Goal: Task Accomplishment & Management: Manage account settings

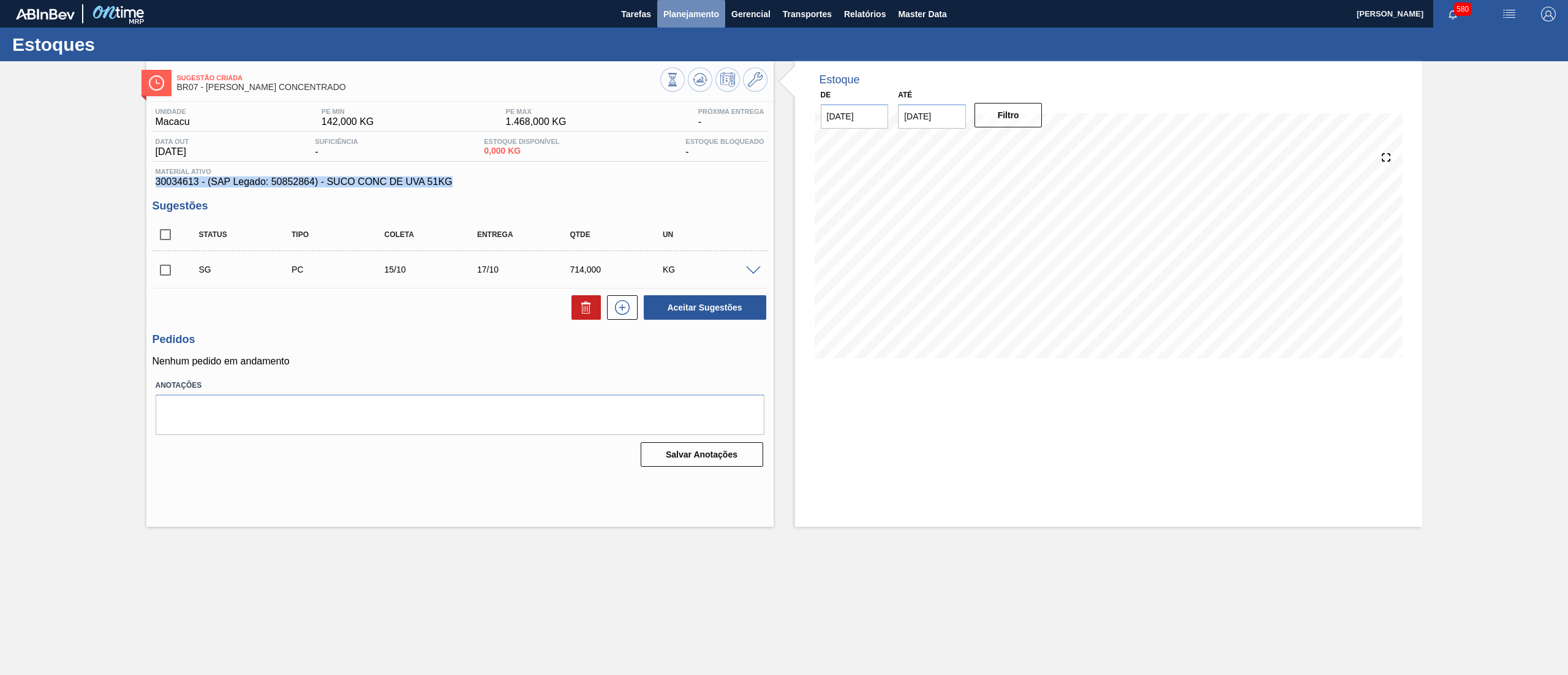
click at [689, 13] on span "Planejamento" at bounding box center [691, 14] width 56 height 14
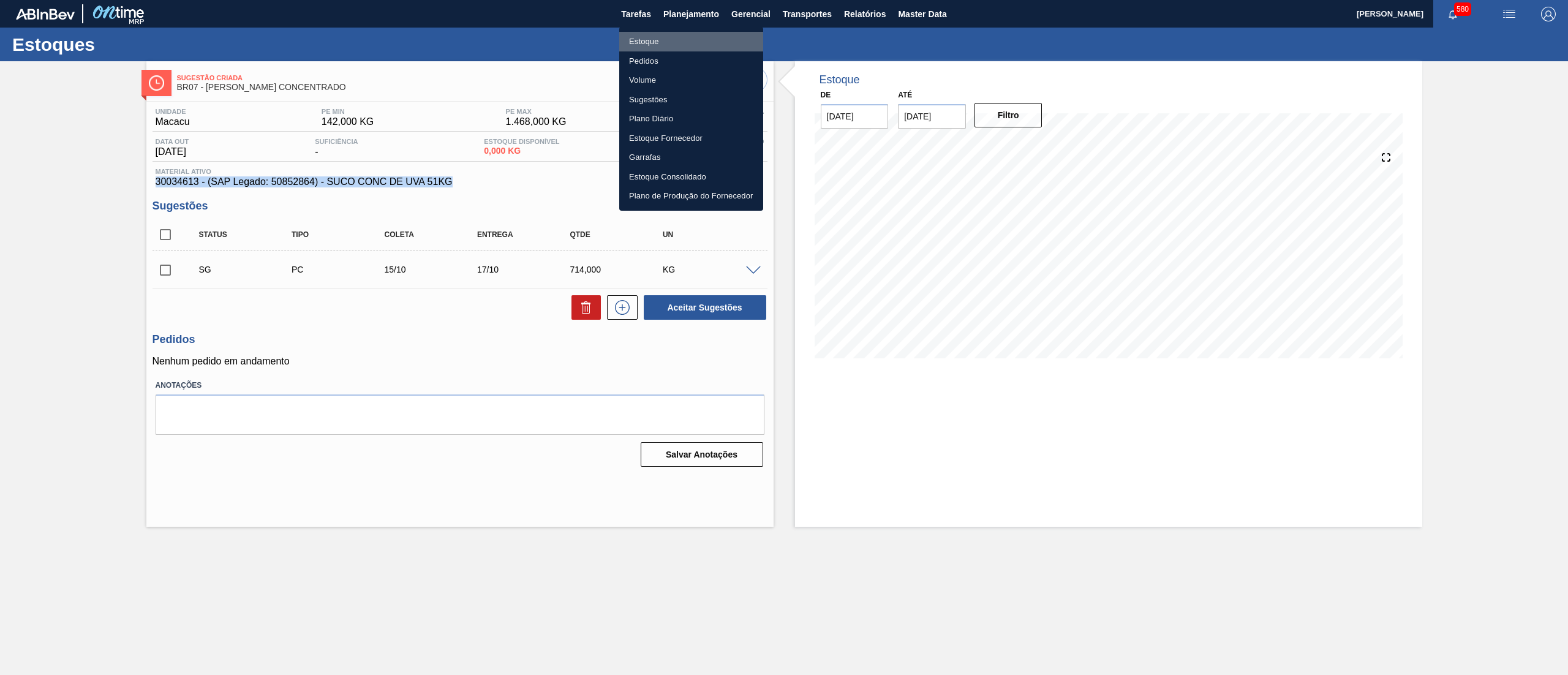
click at [681, 43] on li "Estoque" at bounding box center [691, 42] width 144 height 20
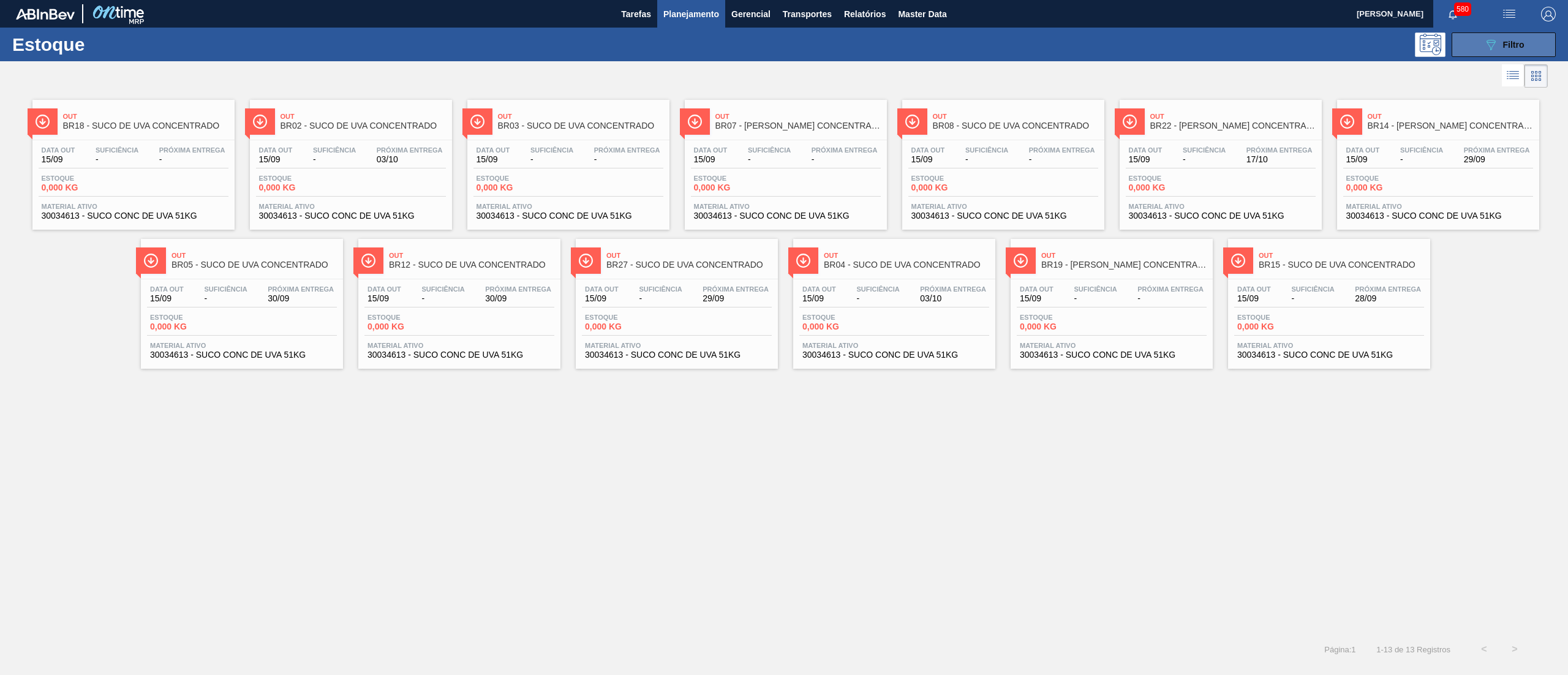
click at [1518, 41] on span "Filtro" at bounding box center [1513, 45] width 21 height 10
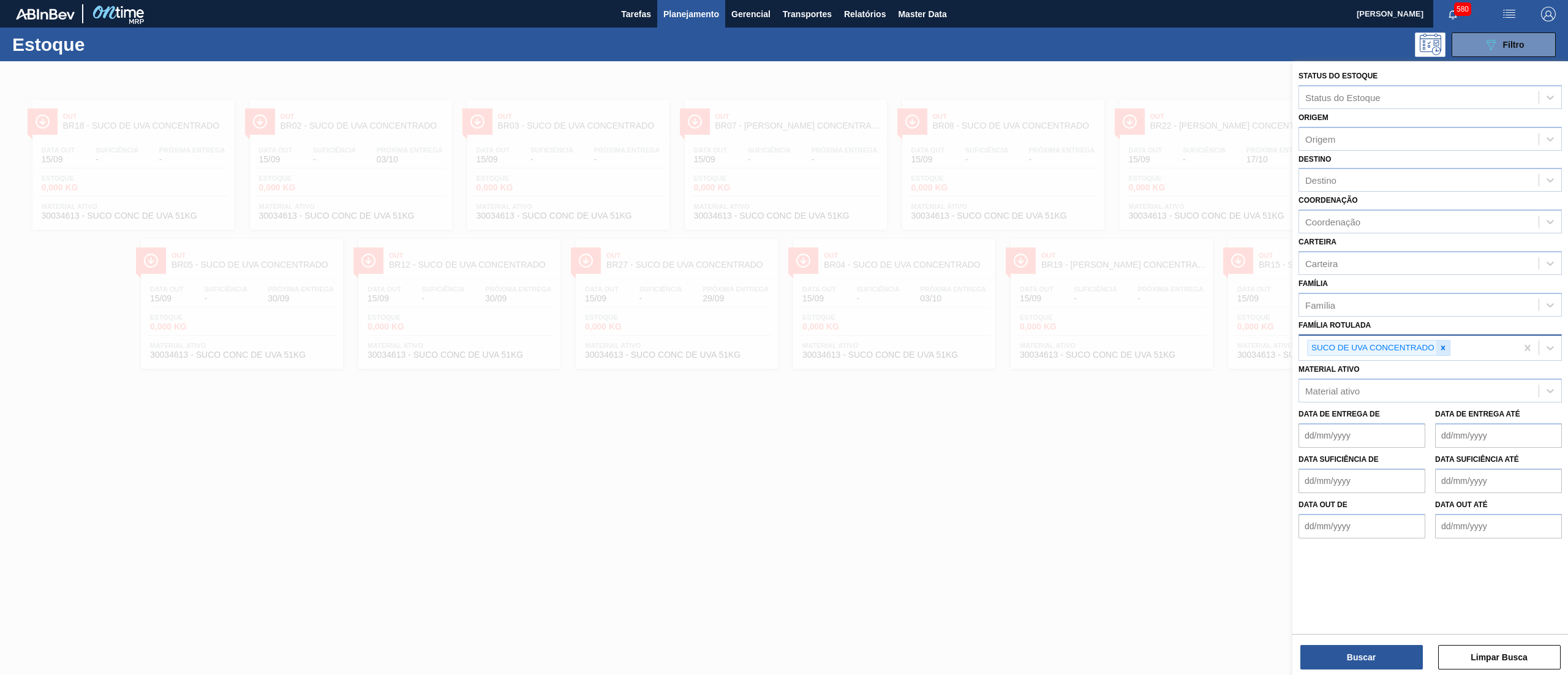
click at [1443, 343] on icon at bounding box center [1443, 348] width 9 height 9
paste Rotulada "30034755"
type Rotulada "30034755"
click at [1413, 340] on div "30034755" at bounding box center [1418, 346] width 240 height 18
click at [1391, 323] on div "Família Rotulada Família Rotulada" at bounding box center [1430, 337] width 264 height 42
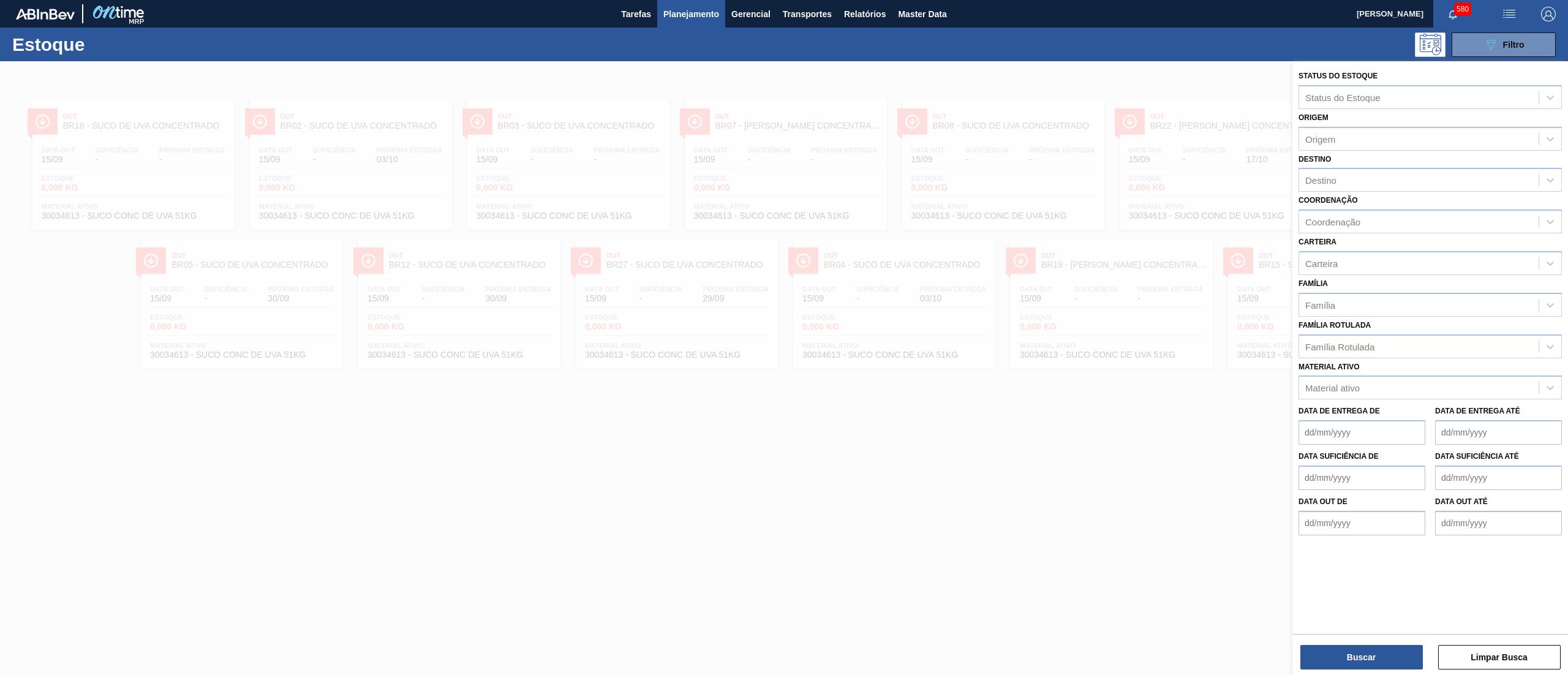
click at [1379, 372] on div "Material ativo Material ativo" at bounding box center [1430, 379] width 264 height 42
click at [1379, 376] on div "Material ativo" at bounding box center [1430, 388] width 264 height 24
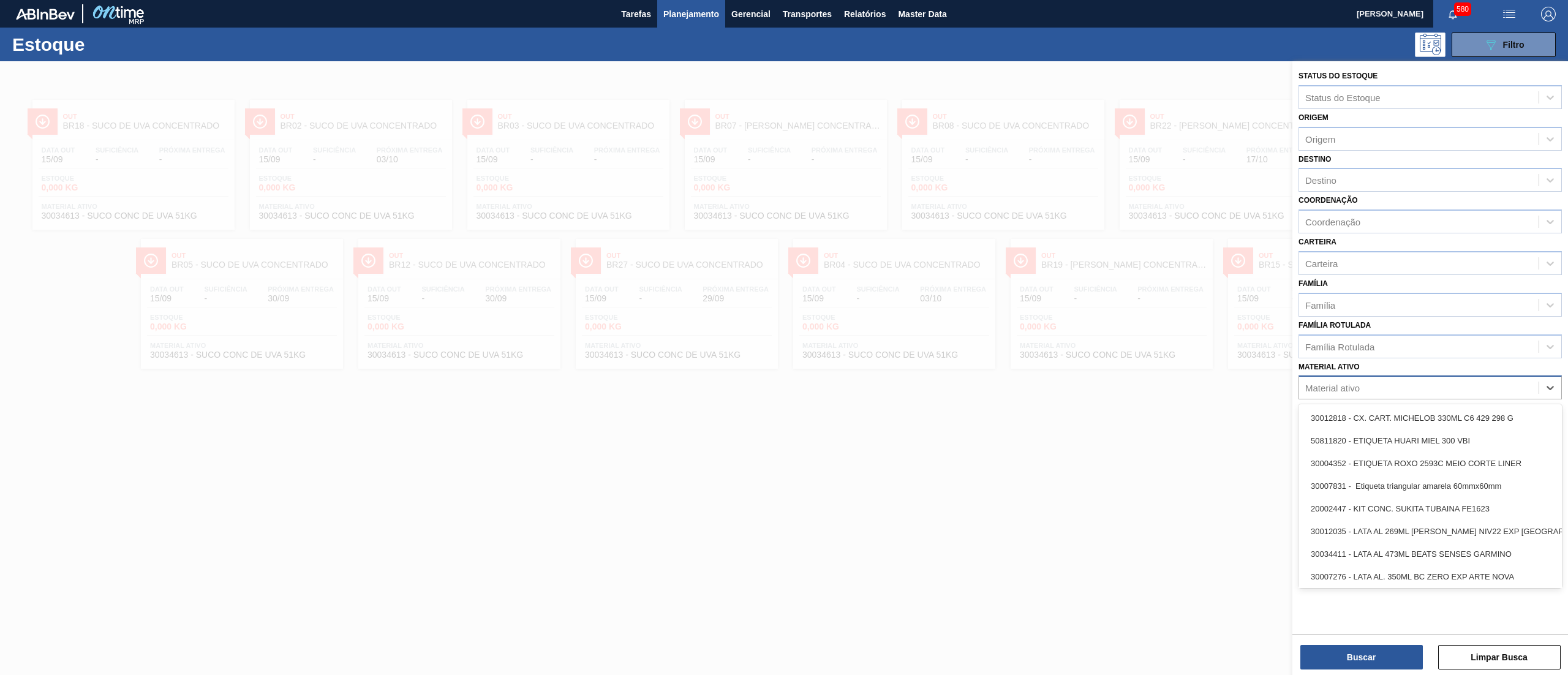
paste ativo "30034755"
type ativo "30034755"
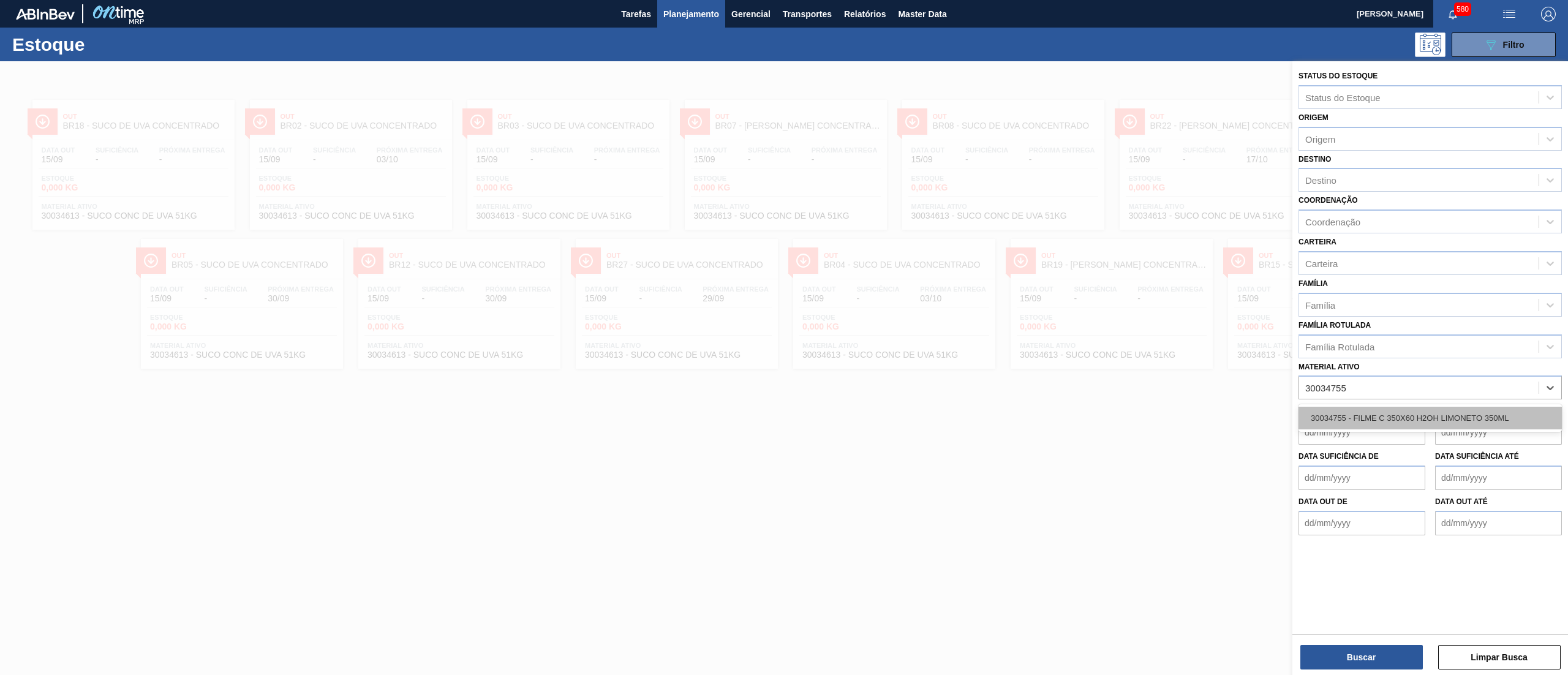
click at [1374, 410] on div "30034755 - FILME C 350X60 H2OH LIMONETO 350ML" at bounding box center [1430, 418] width 264 height 23
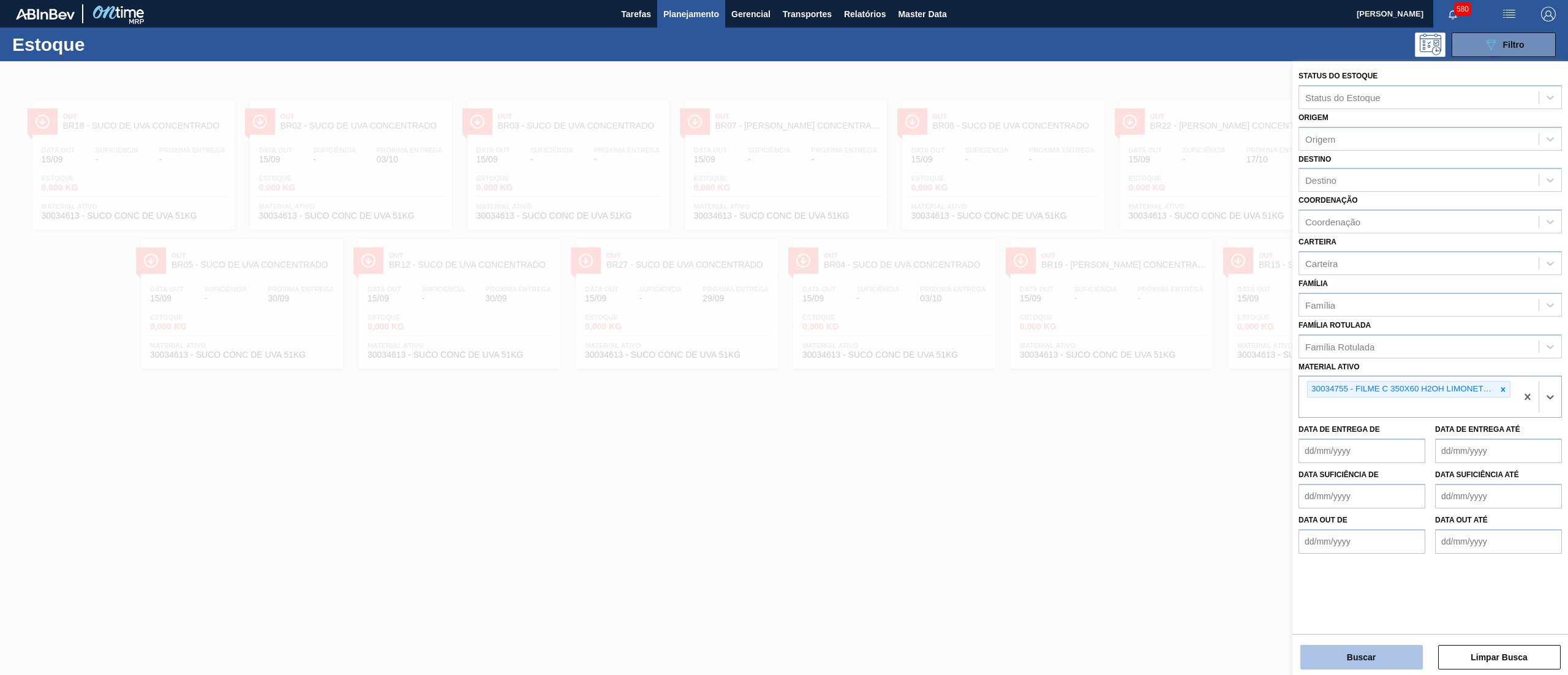
click at [1323, 663] on button "Buscar" at bounding box center [1361, 657] width 123 height 25
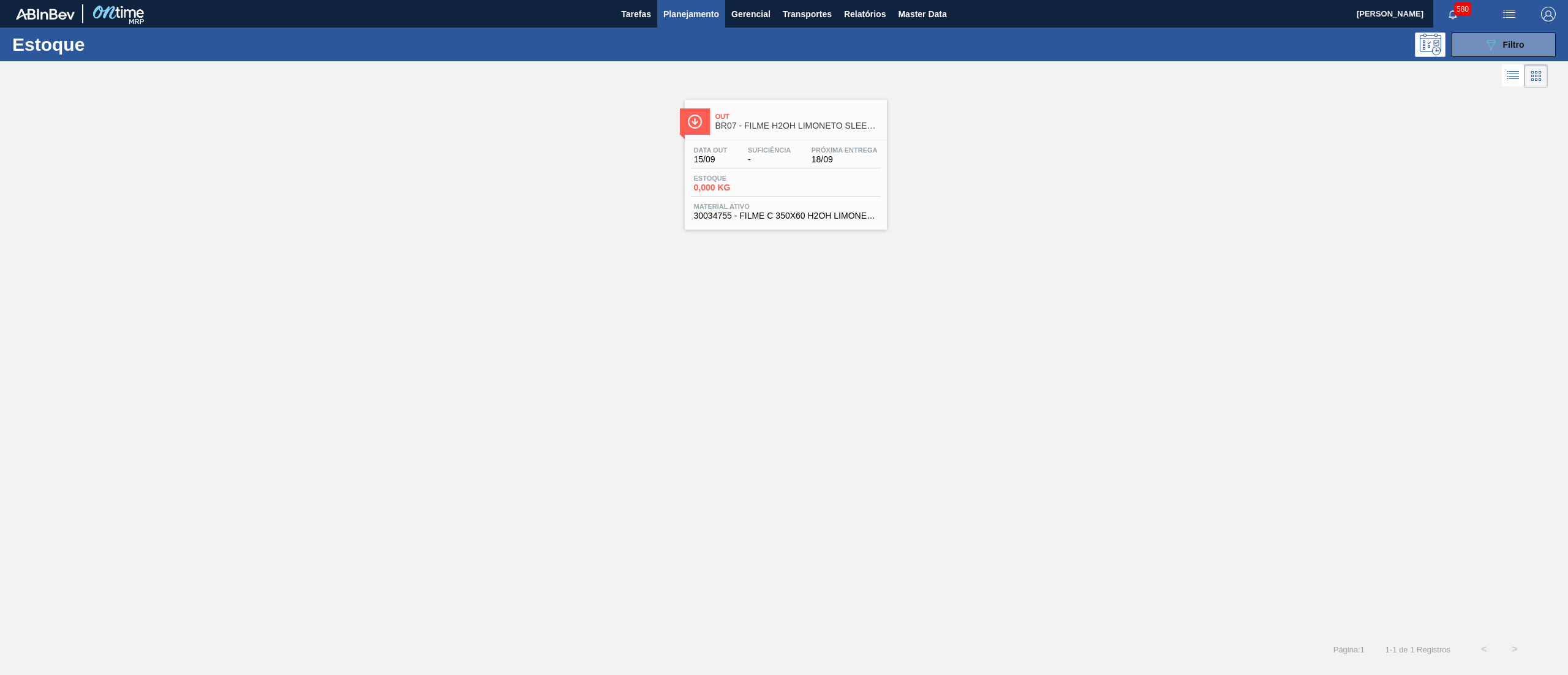
click at [808, 200] on div "Data out 15/09 Suficiência - Próxima Entrega 18/09 Estoque 0,000 KG Material at…" at bounding box center [786, 182] width 202 height 83
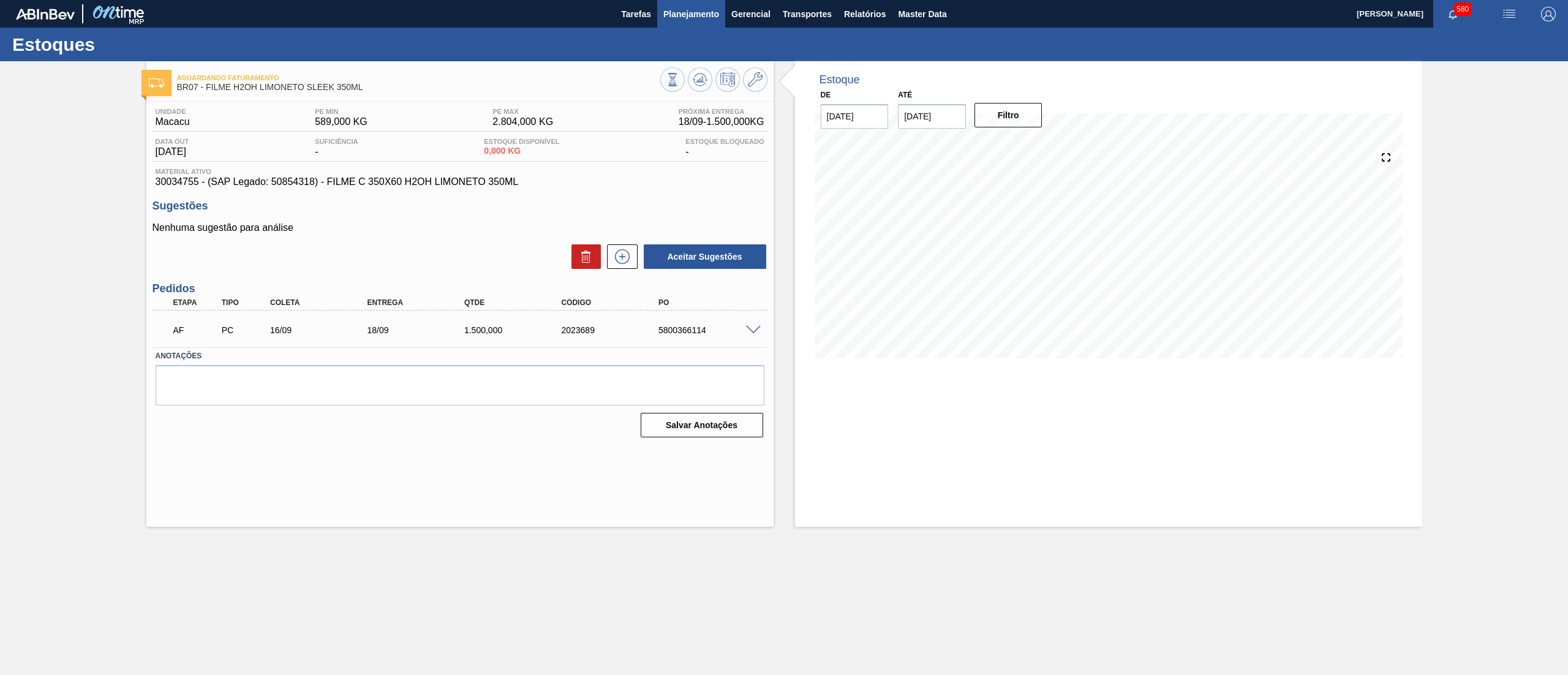
click at [707, 23] on button "Planejamento" at bounding box center [691, 14] width 68 height 28
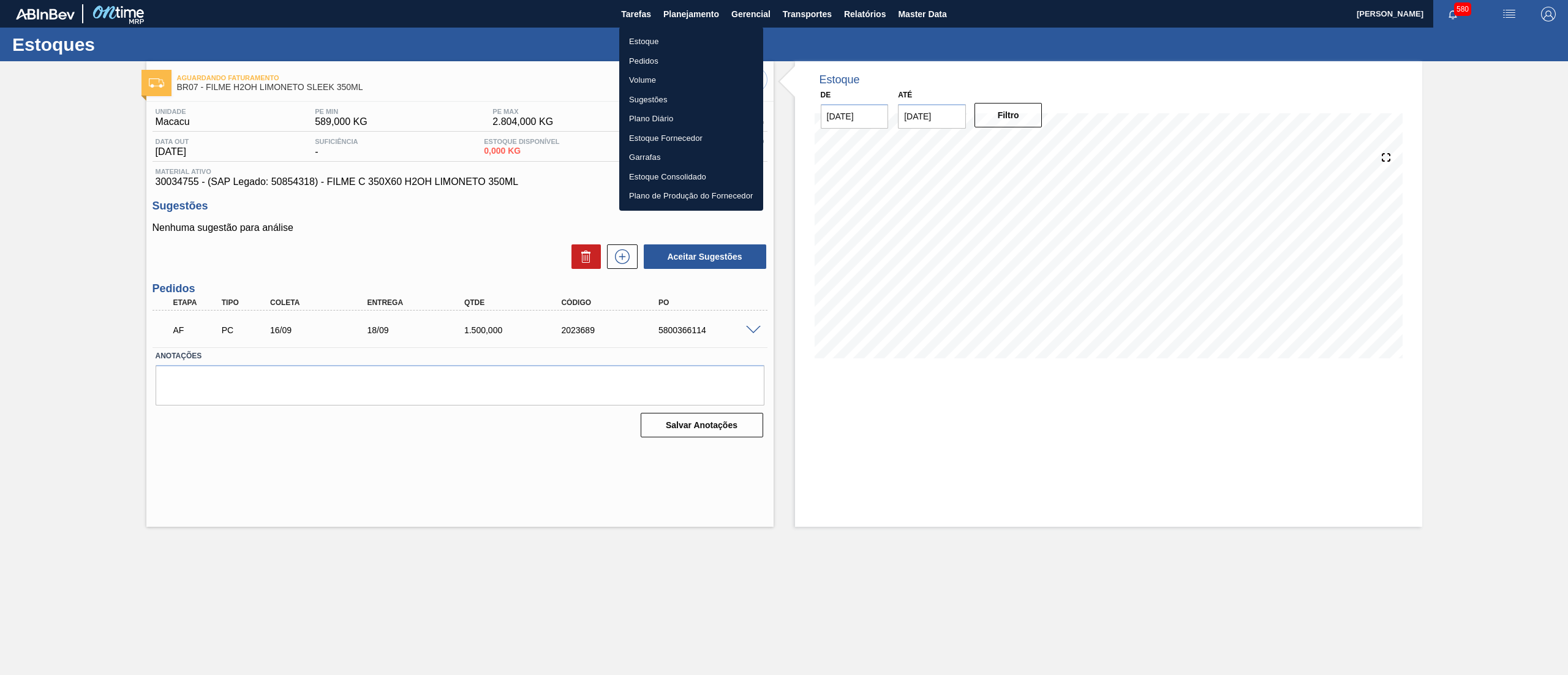
click at [652, 55] on li "Pedidos" at bounding box center [691, 61] width 144 height 20
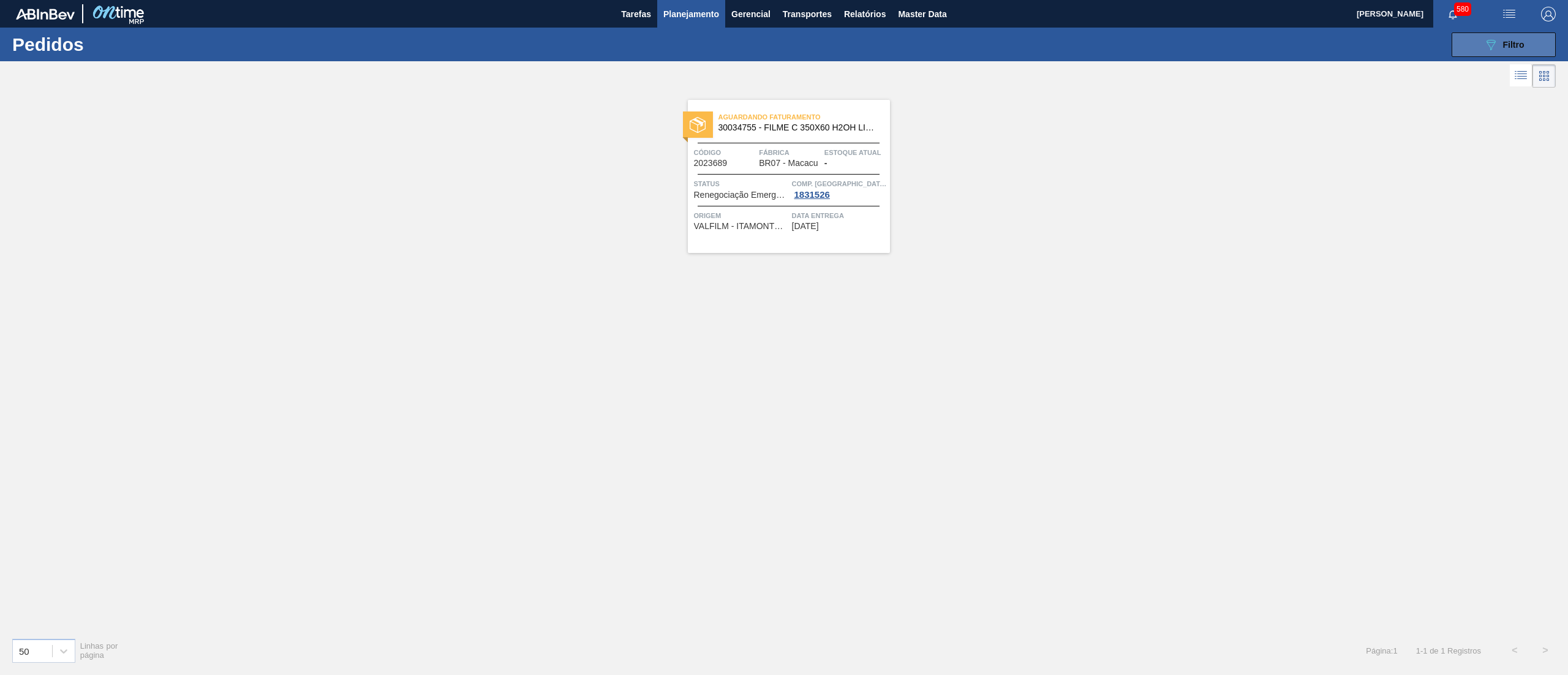
click at [1518, 43] on span "Filtro" at bounding box center [1513, 45] width 21 height 10
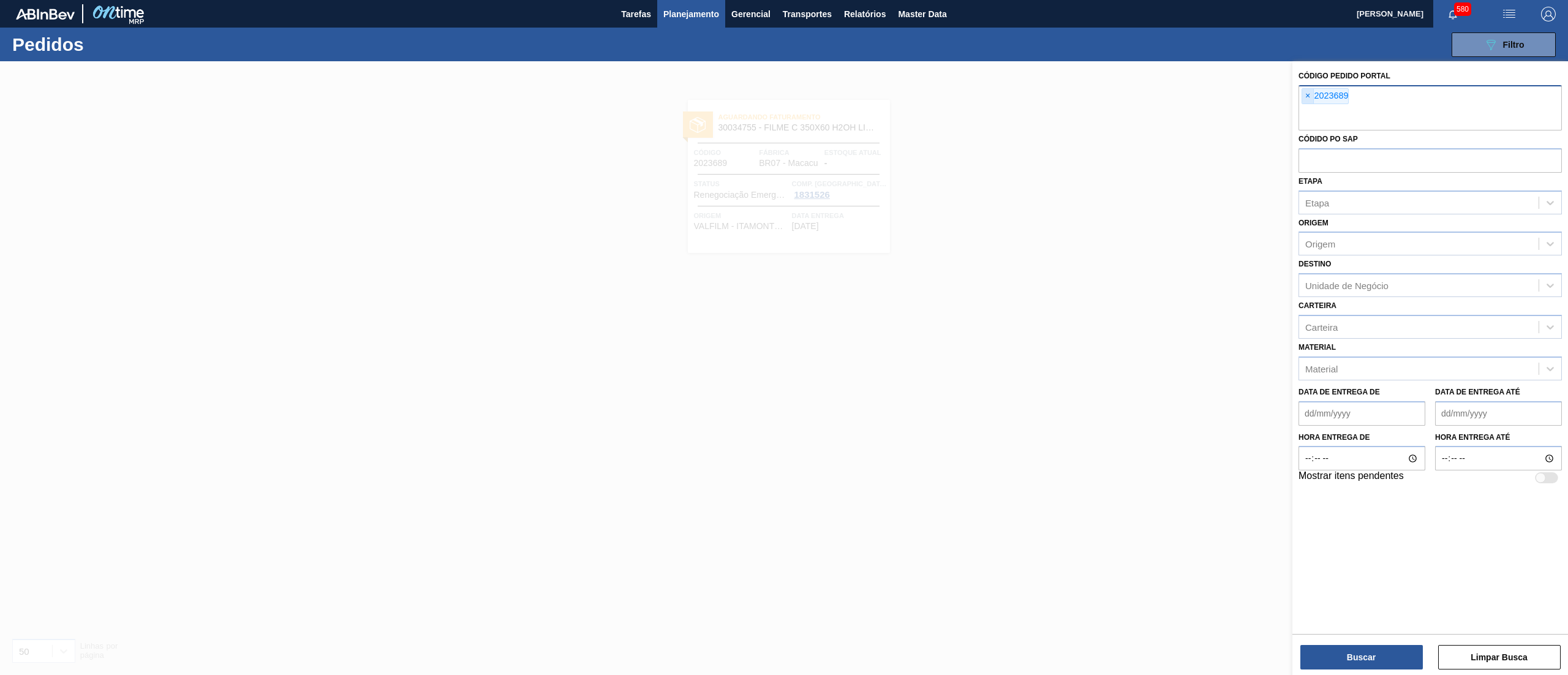
click at [1309, 94] on span "×" at bounding box center [1308, 96] width 11 height 14
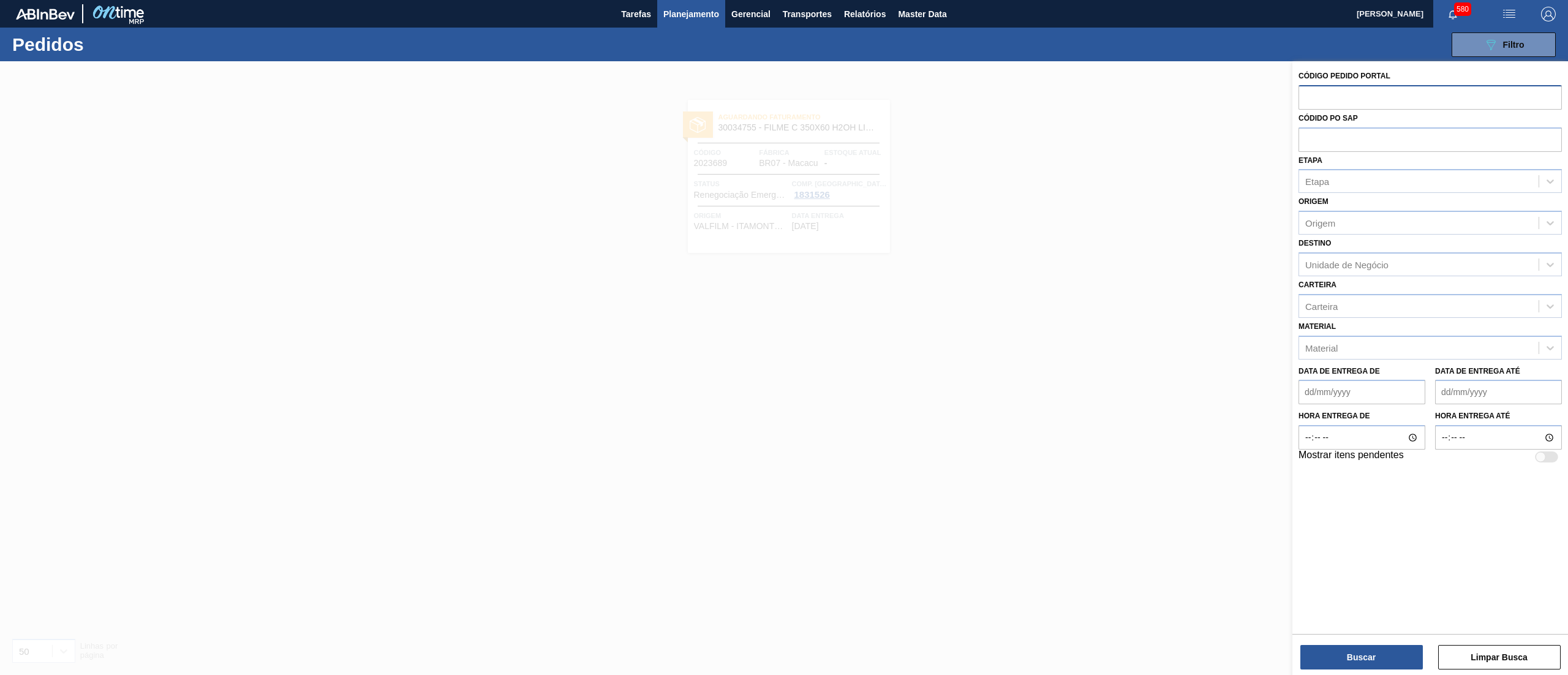
paste input "2023689"
type input "2023689"
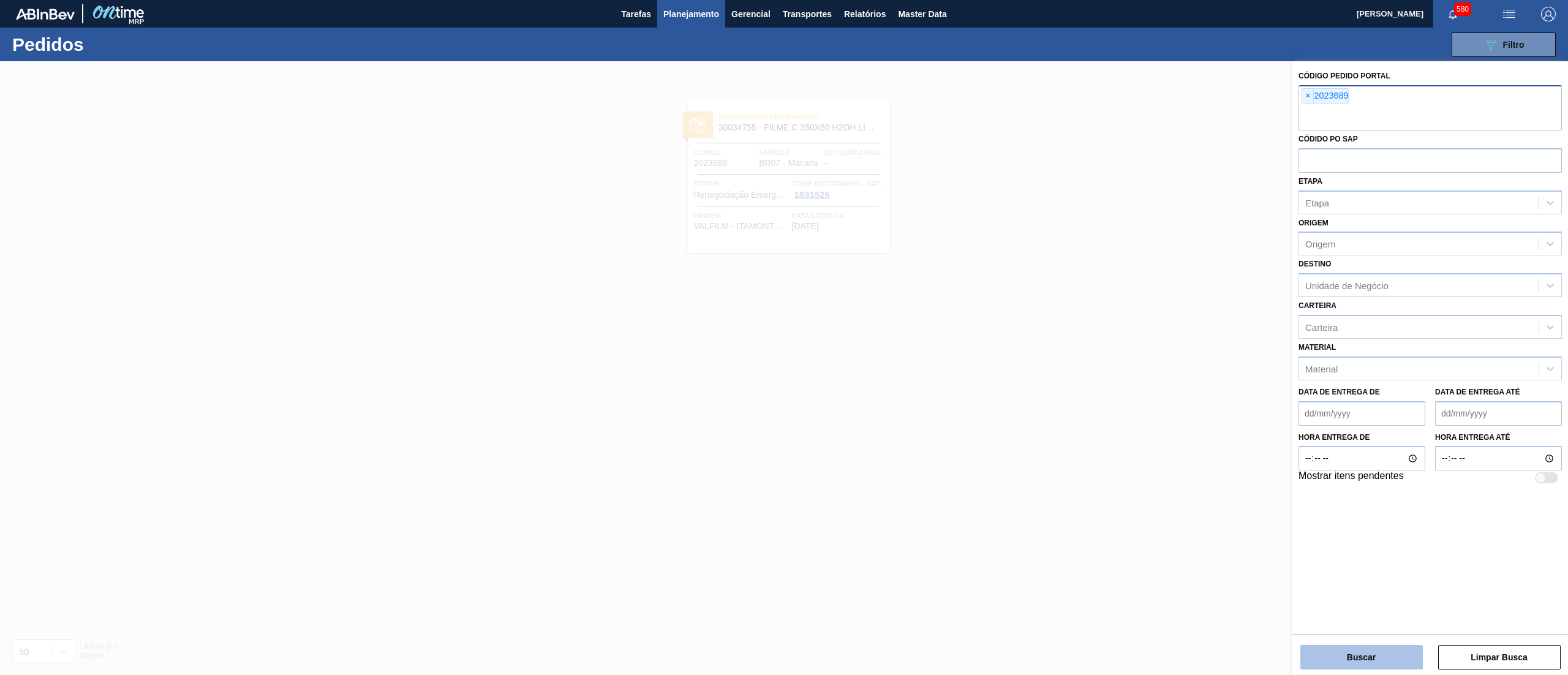
click at [1369, 655] on button "Buscar" at bounding box center [1361, 657] width 123 height 25
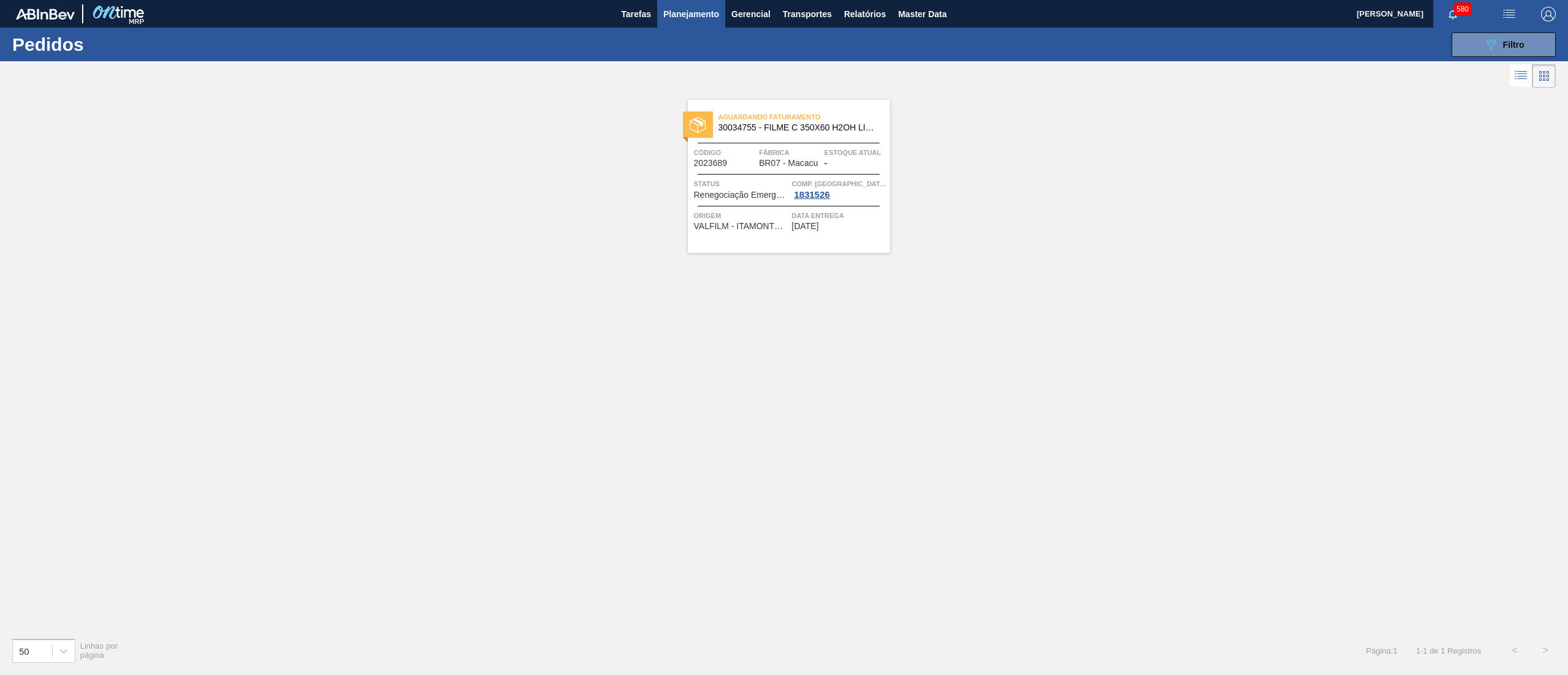
click at [834, 119] on span "Aguardando Faturamento" at bounding box center [804, 116] width 172 height 12
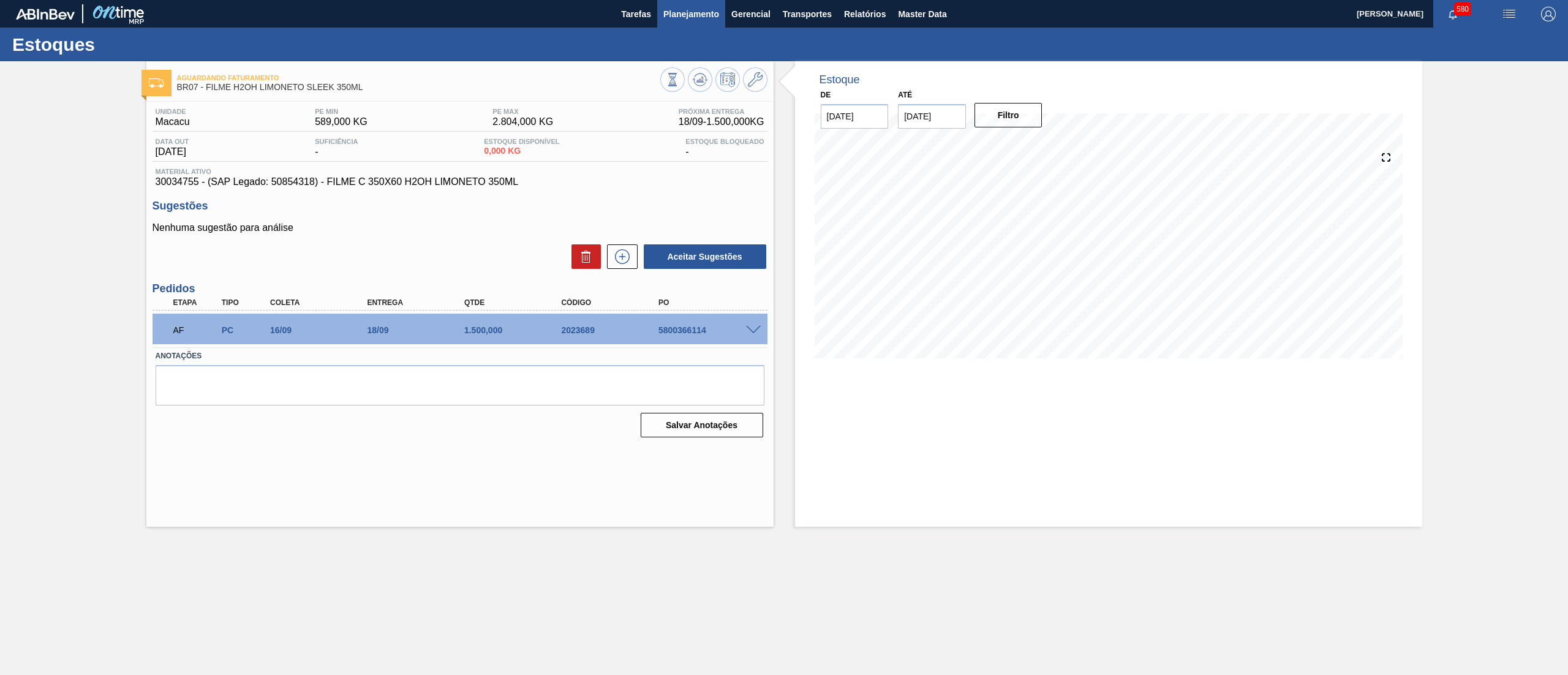
click at [699, 16] on span "Planejamento" at bounding box center [691, 14] width 56 height 14
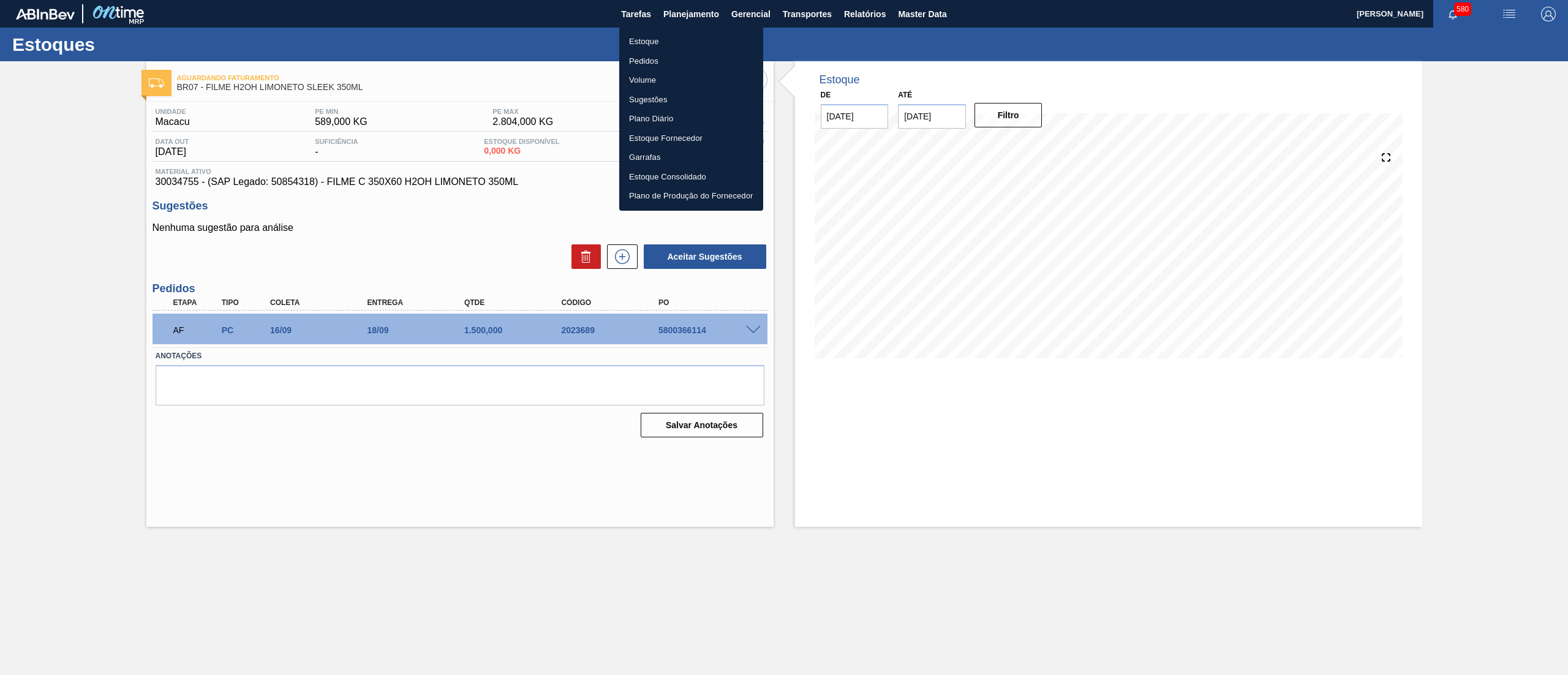
click at [694, 34] on li "Estoque" at bounding box center [691, 42] width 144 height 20
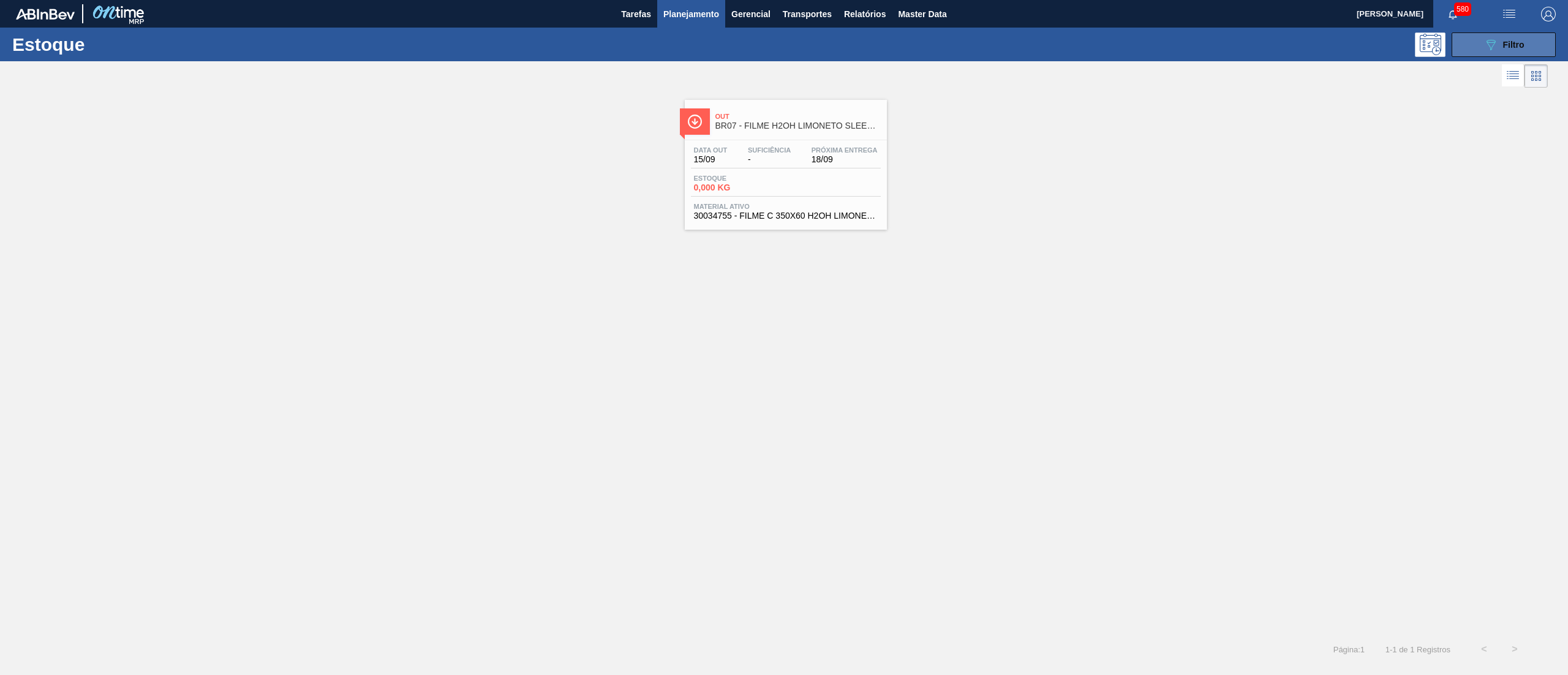
click at [1493, 47] on icon "089F7B8B-B2A5-4AFE-B5C0-19BA573D28AC" at bounding box center [1490, 44] width 14 height 14
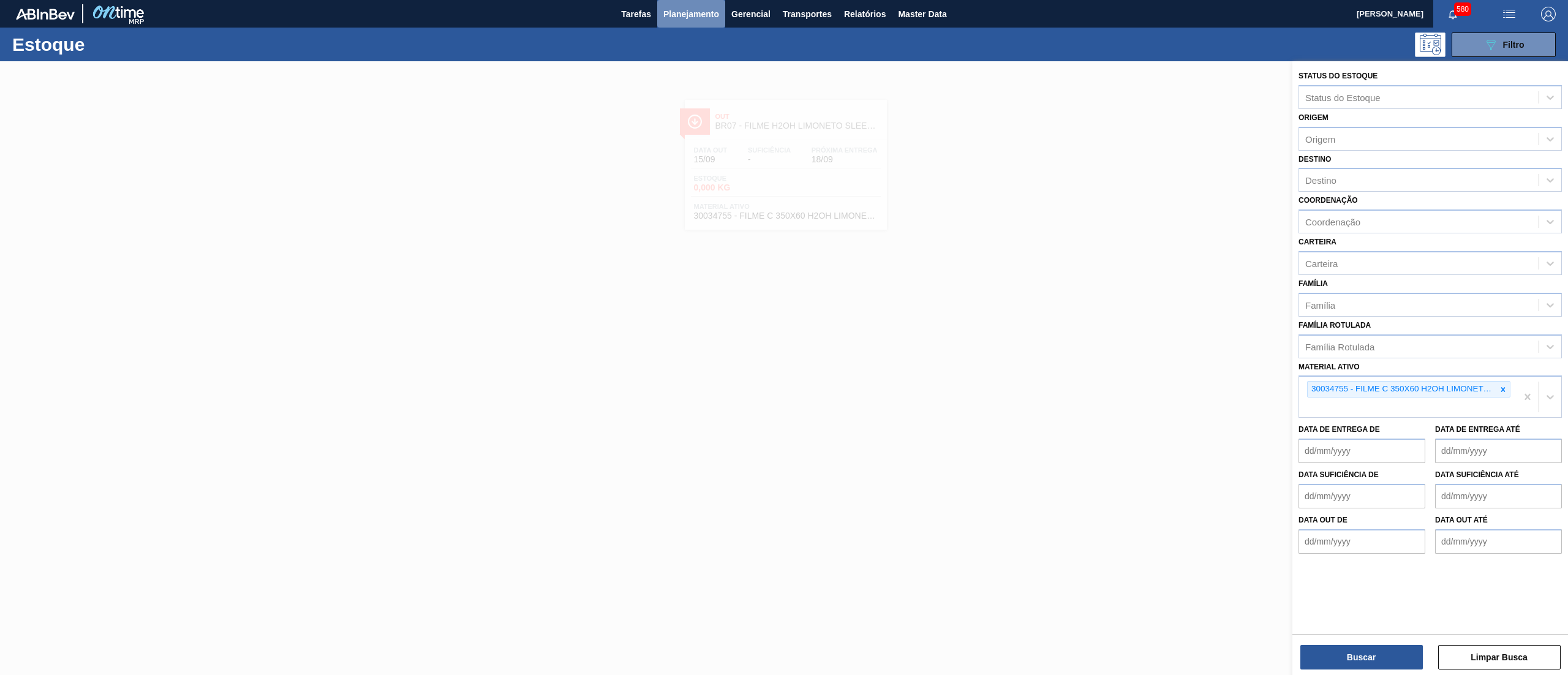
click at [696, 22] on button "Planejamento" at bounding box center [691, 14] width 68 height 28
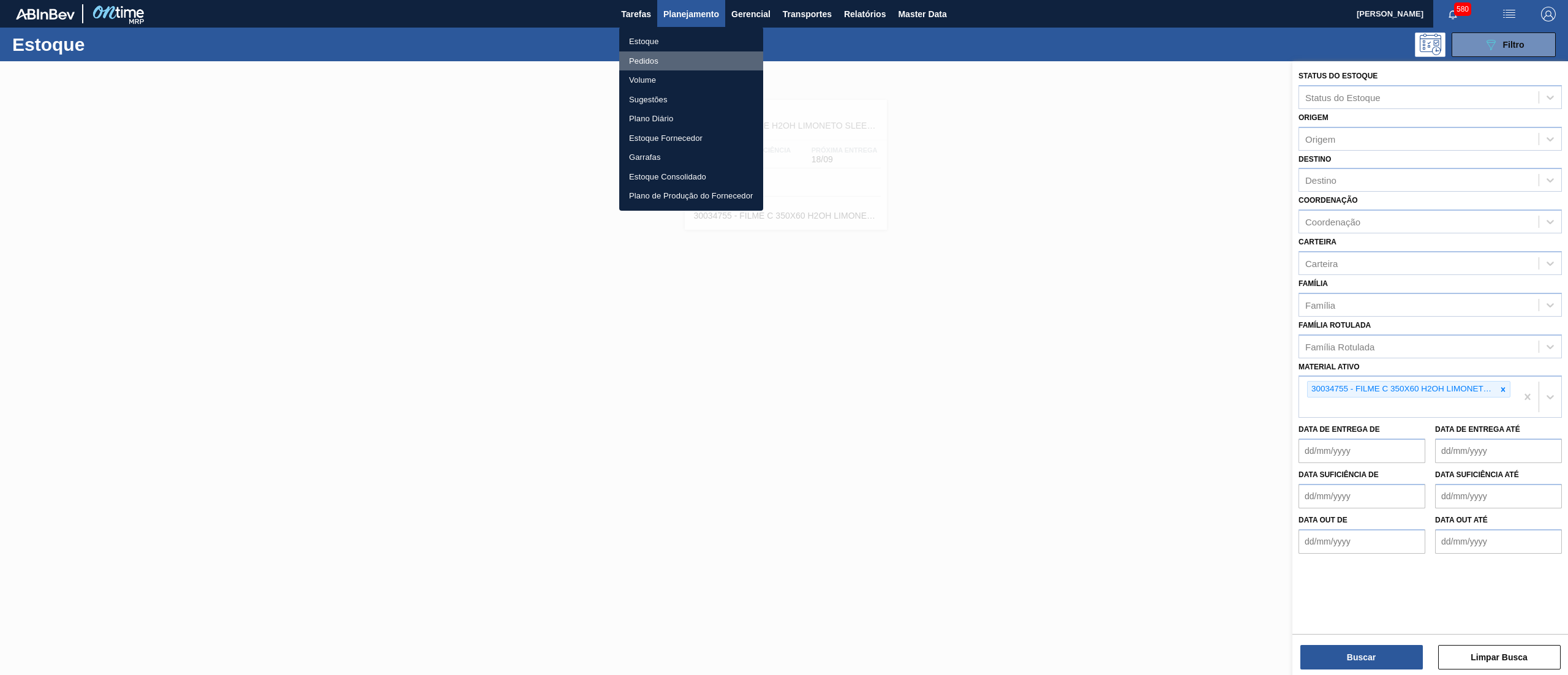
click at [684, 55] on li "Pedidos" at bounding box center [691, 61] width 144 height 20
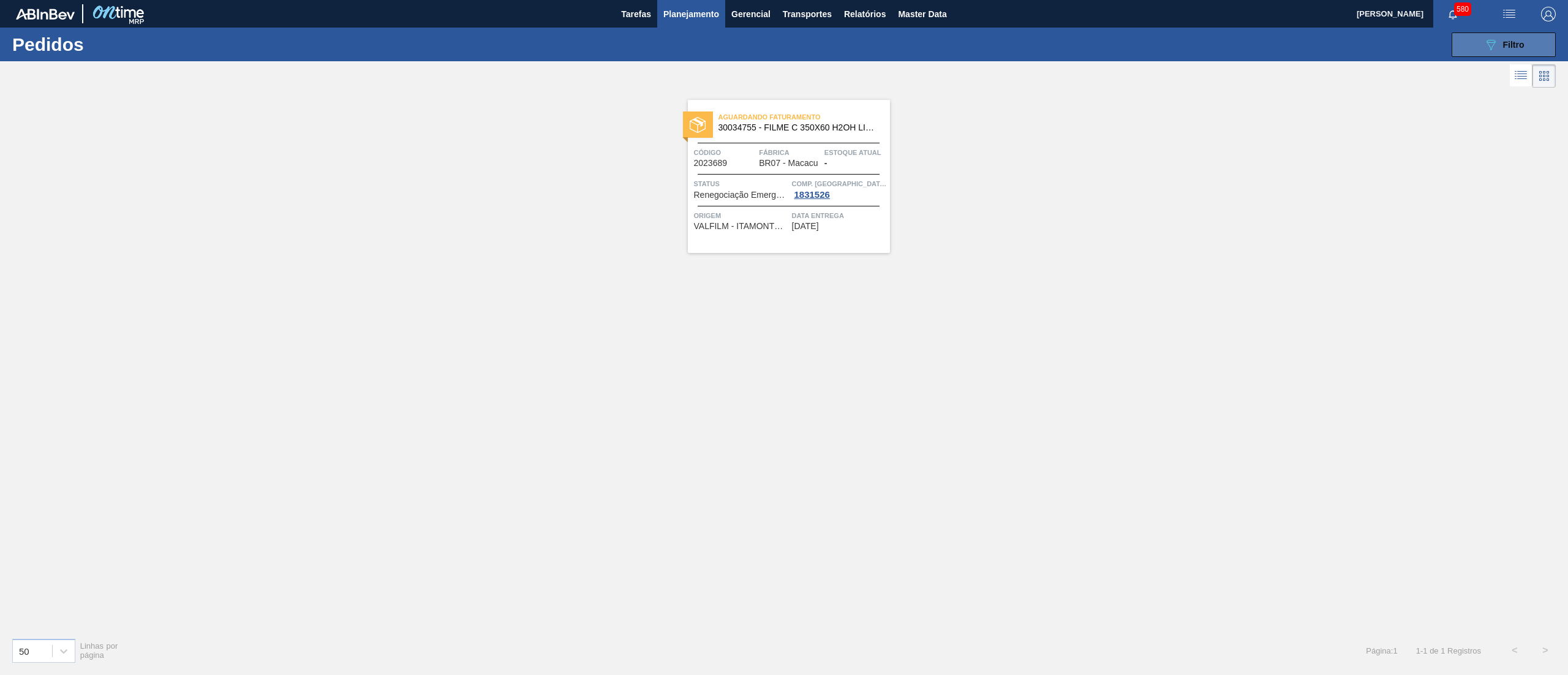
click at [1501, 38] on div "089F7B8B-B2A5-4AFE-B5C0-19BA573D28AC Filtro" at bounding box center [1503, 44] width 41 height 14
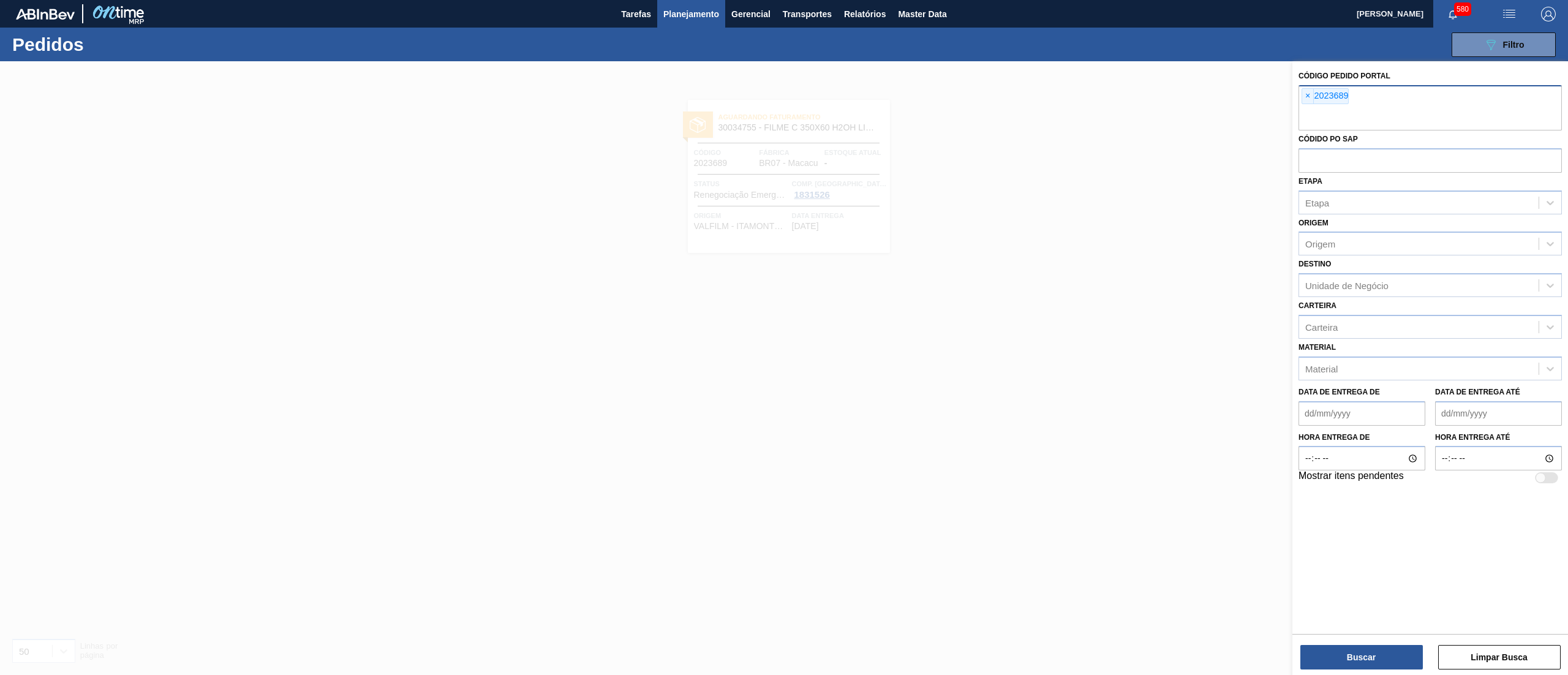
click at [1445, 119] on input "text" at bounding box center [1430, 118] width 264 height 23
paste input "2017124"
type input "2017124"
click at [1325, 645] on button "Buscar" at bounding box center [1361, 657] width 123 height 25
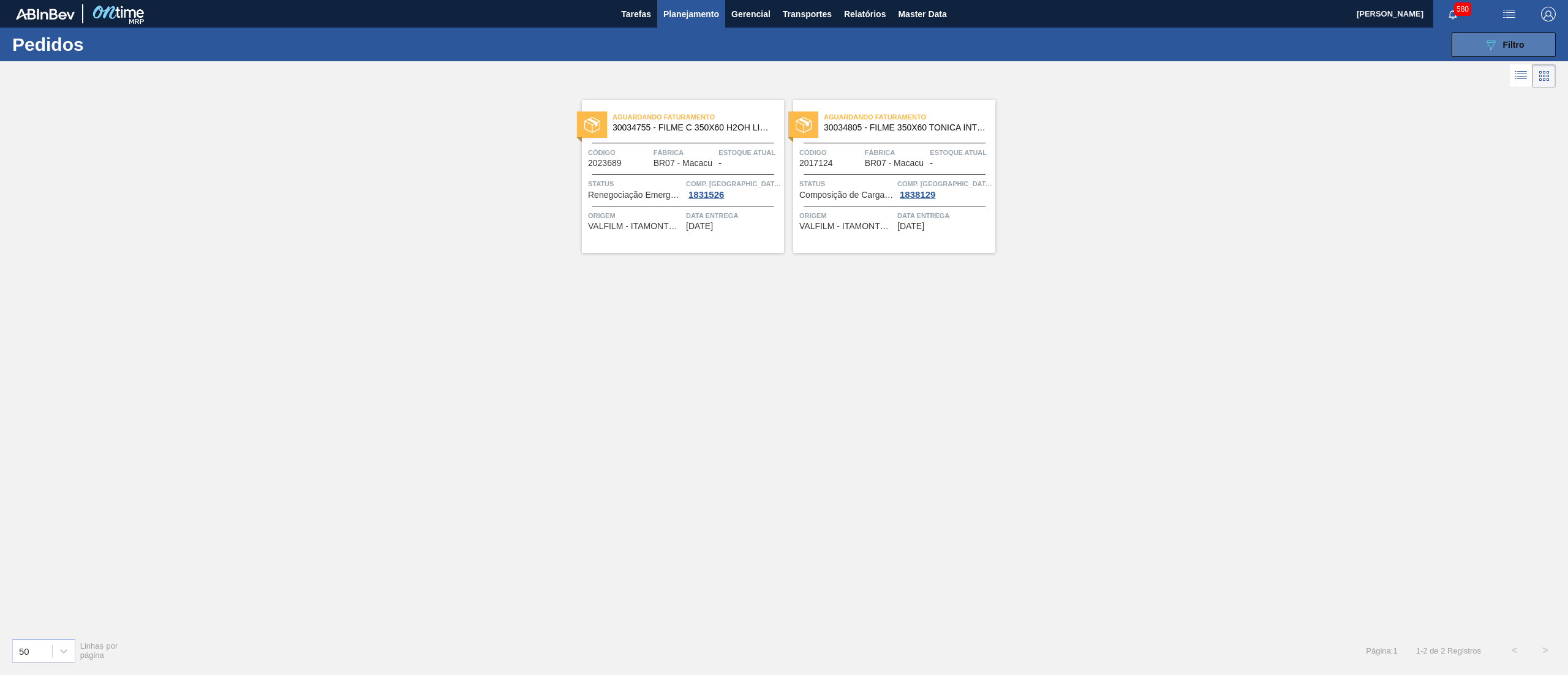
click at [1501, 51] on div "089F7B8B-B2A5-4AFE-B5C0-19BA573D28AC Filtro" at bounding box center [1503, 44] width 41 height 14
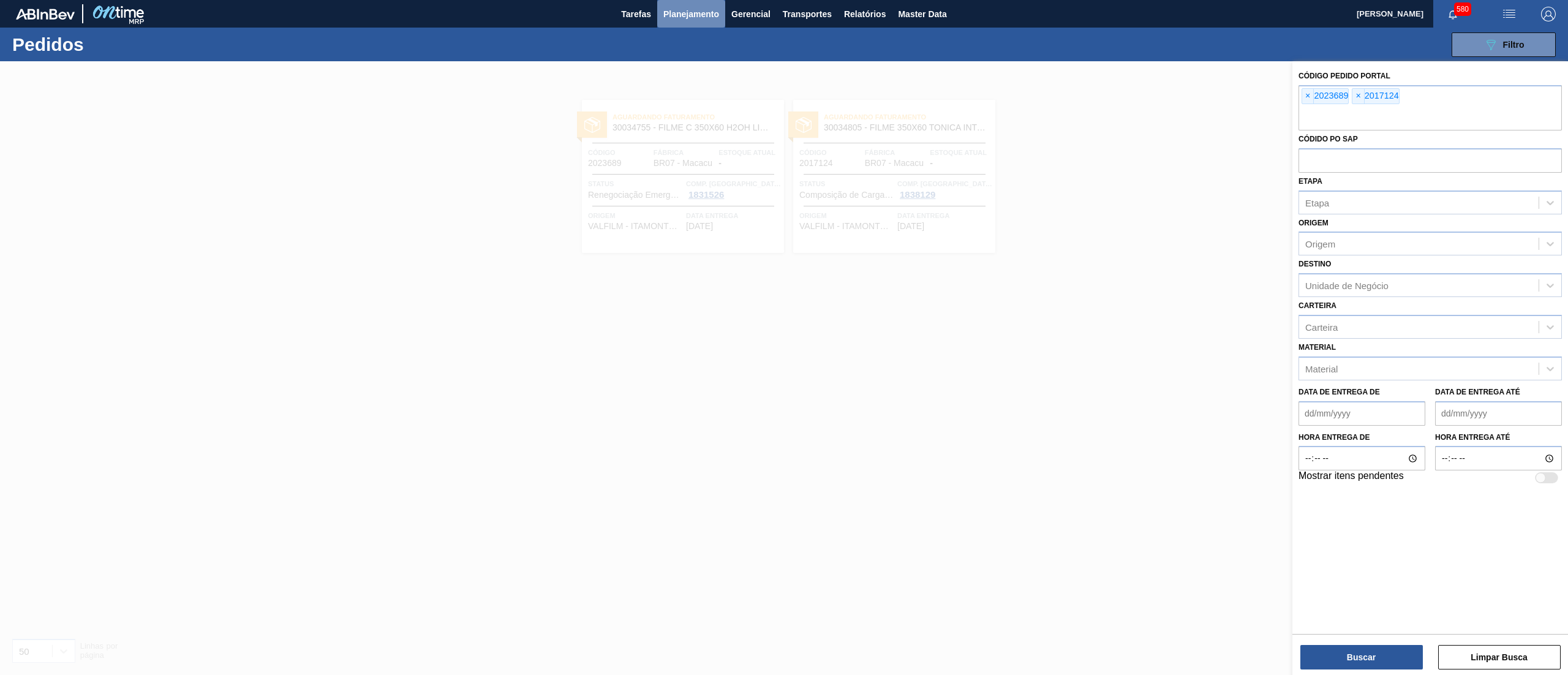
click at [693, 18] on span "Planejamento" at bounding box center [691, 14] width 56 height 14
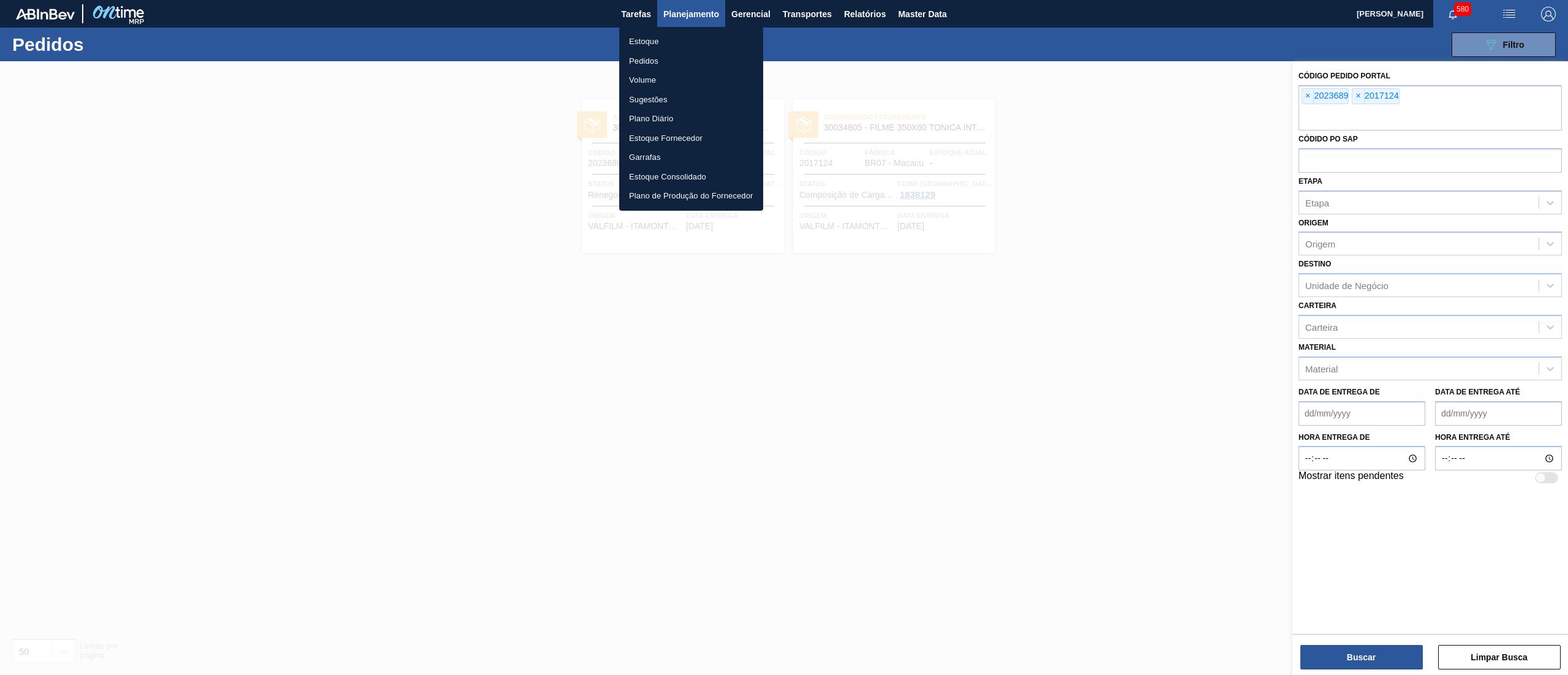
click at [666, 41] on li "Estoque" at bounding box center [691, 42] width 144 height 20
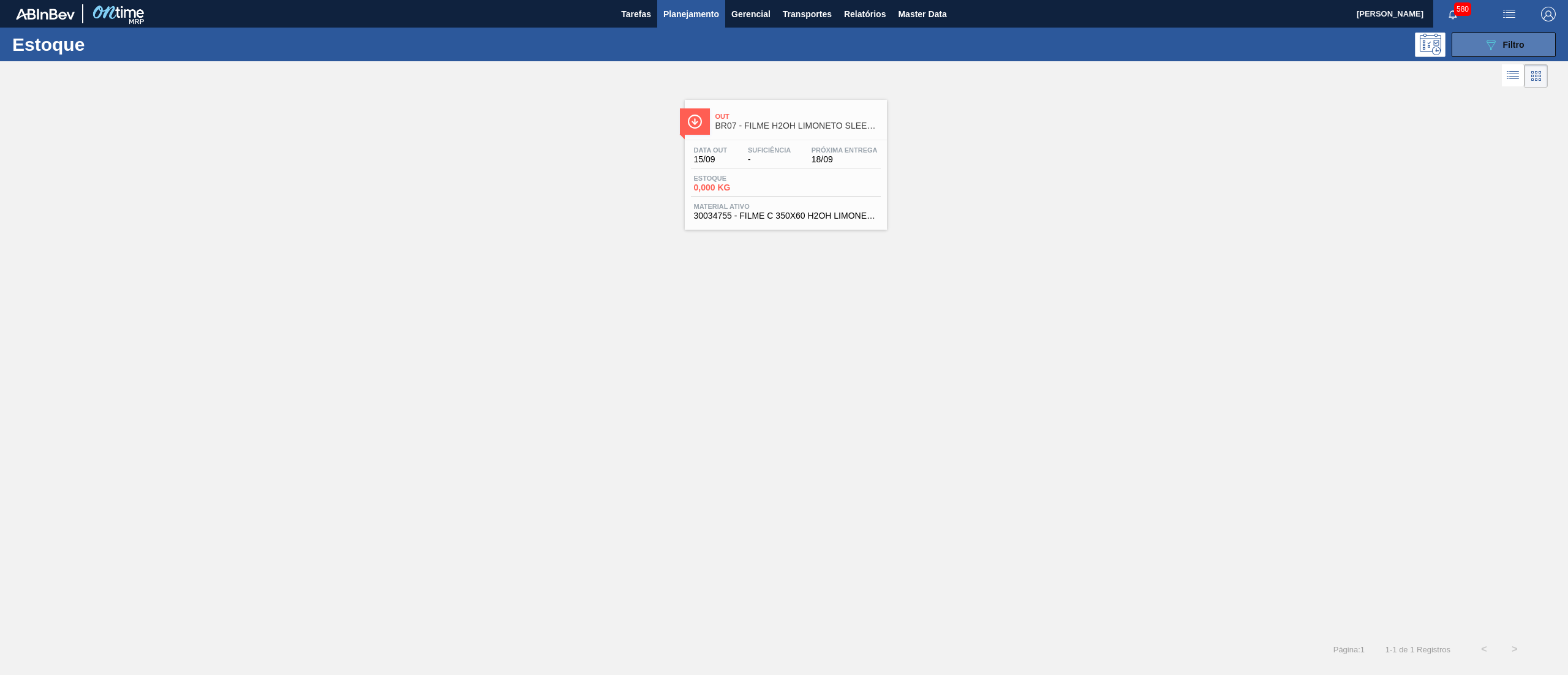
click at [1484, 48] on icon "089F7B8B-B2A5-4AFE-B5C0-19BA573D28AC" at bounding box center [1490, 44] width 14 height 14
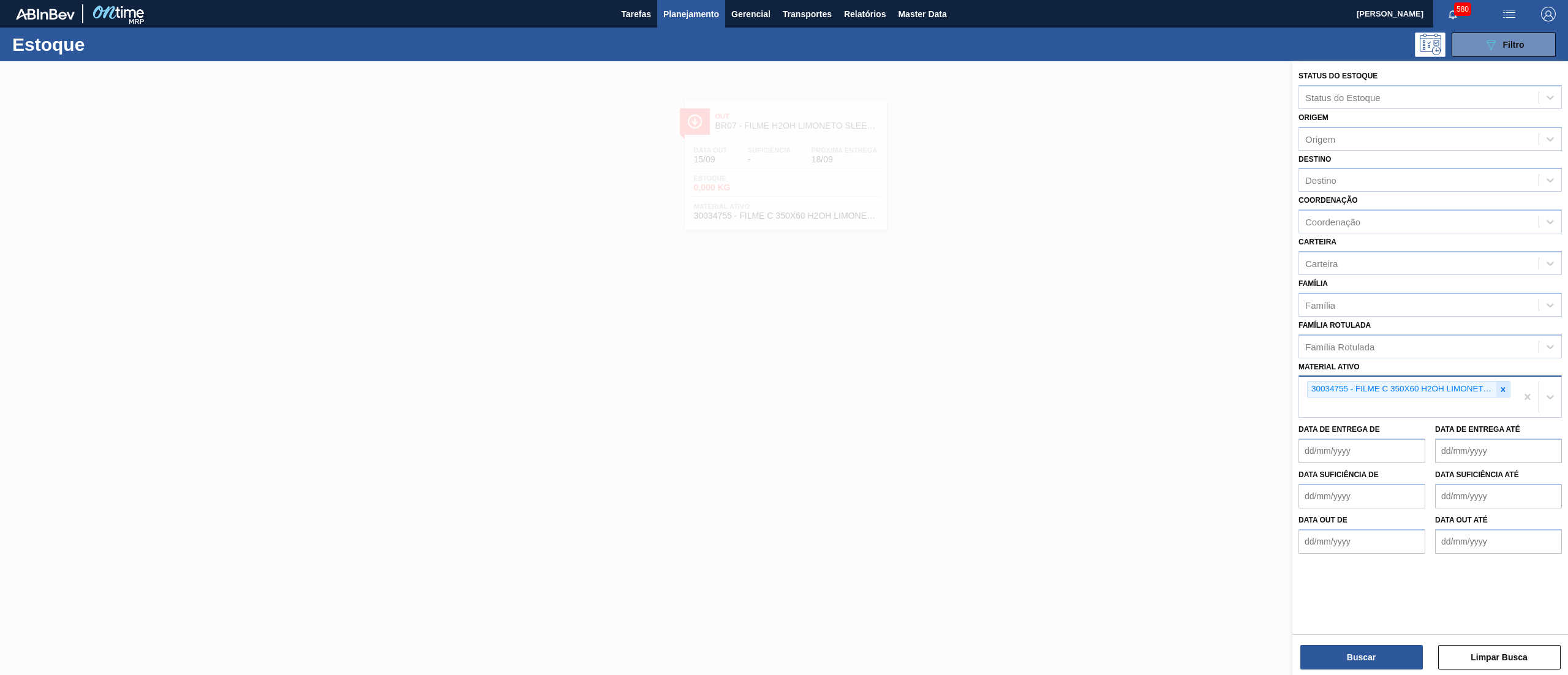
click at [1504, 382] on div at bounding box center [1503, 389] width 13 height 15
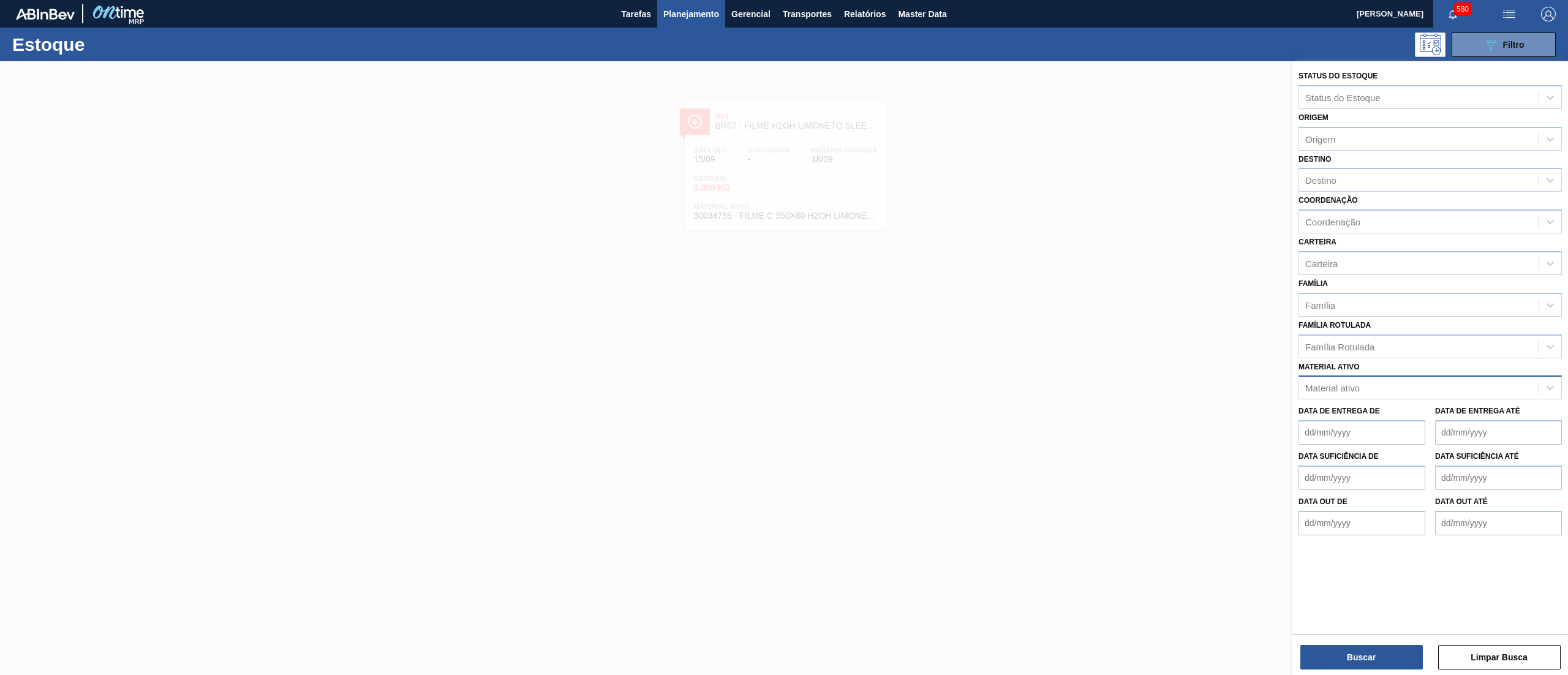
click at [1480, 359] on div "Material ativo Material ativo" at bounding box center [1430, 379] width 264 height 42
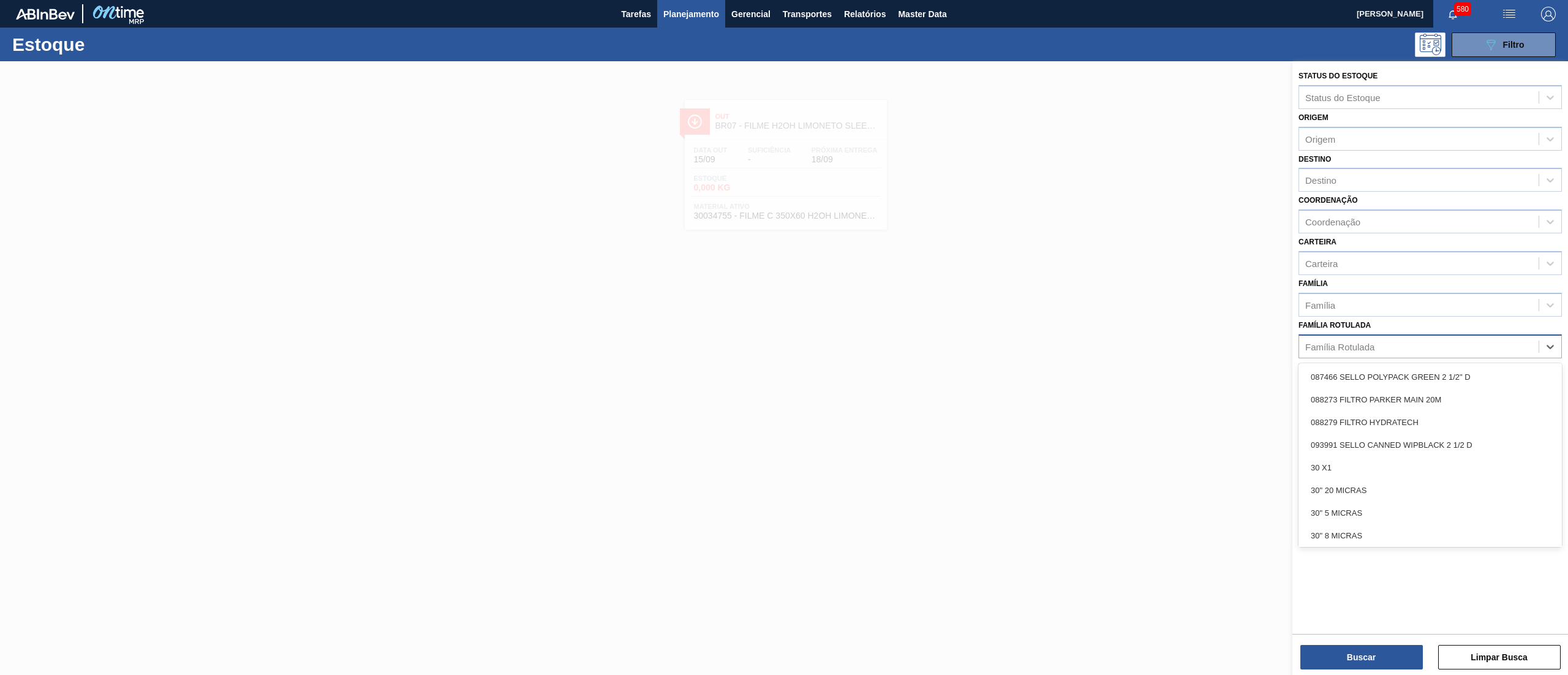
click at [1462, 347] on div "Família Rotulada" at bounding box center [1418, 346] width 240 height 18
type Rotulada "vod"
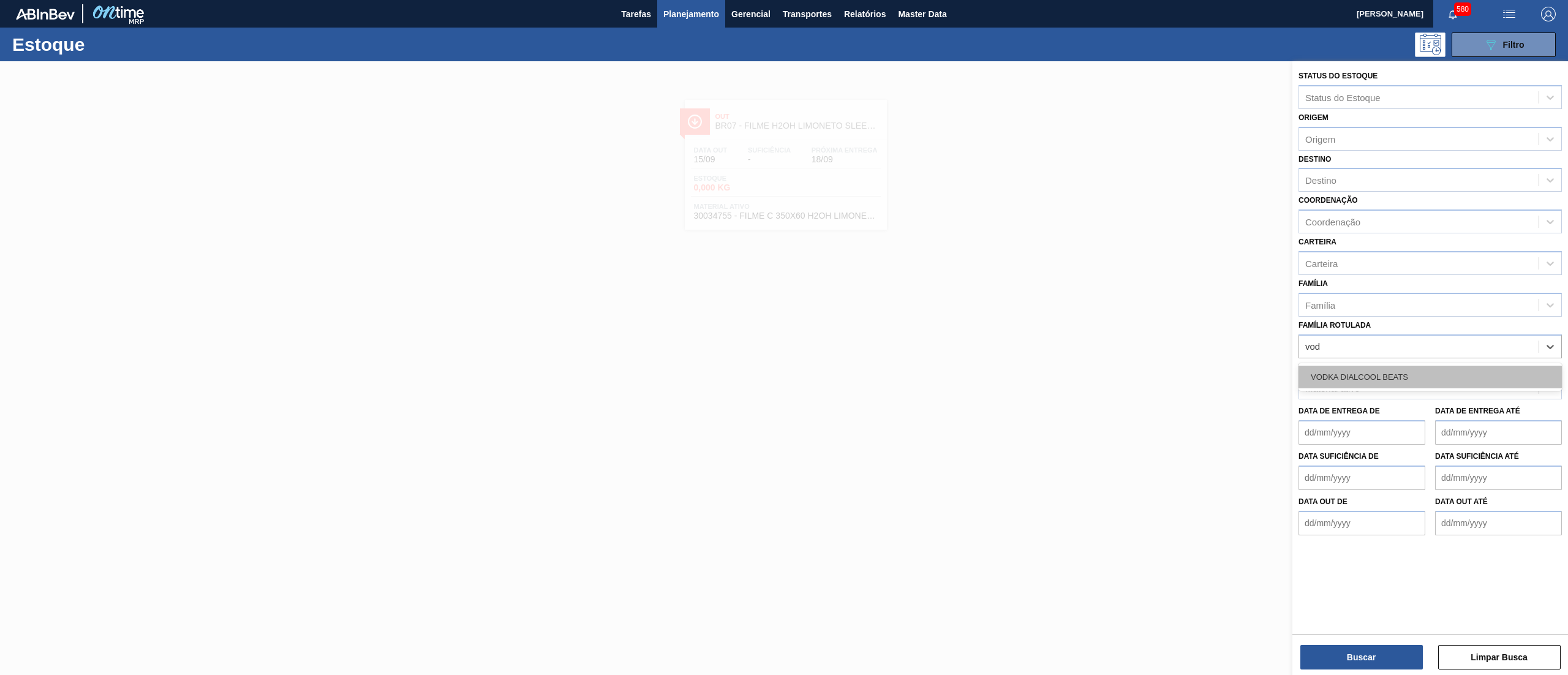
click at [1421, 369] on div "VODKA DIALCOOL BEATS" at bounding box center [1430, 377] width 264 height 23
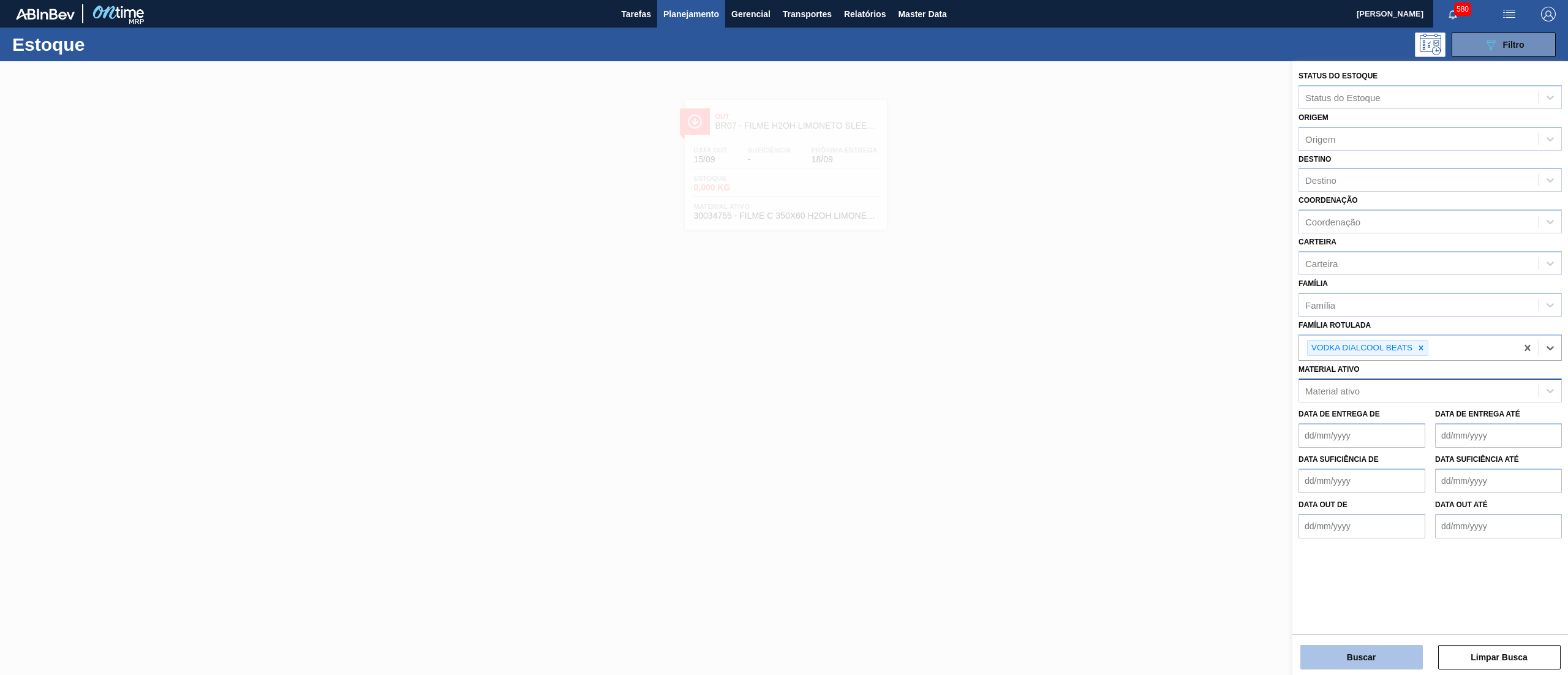
drag, startPoint x: 1323, startPoint y: 659, endPoint x: 1318, endPoint y: 654, distance: 7.1
click at [1318, 654] on button "Buscar" at bounding box center [1361, 657] width 123 height 25
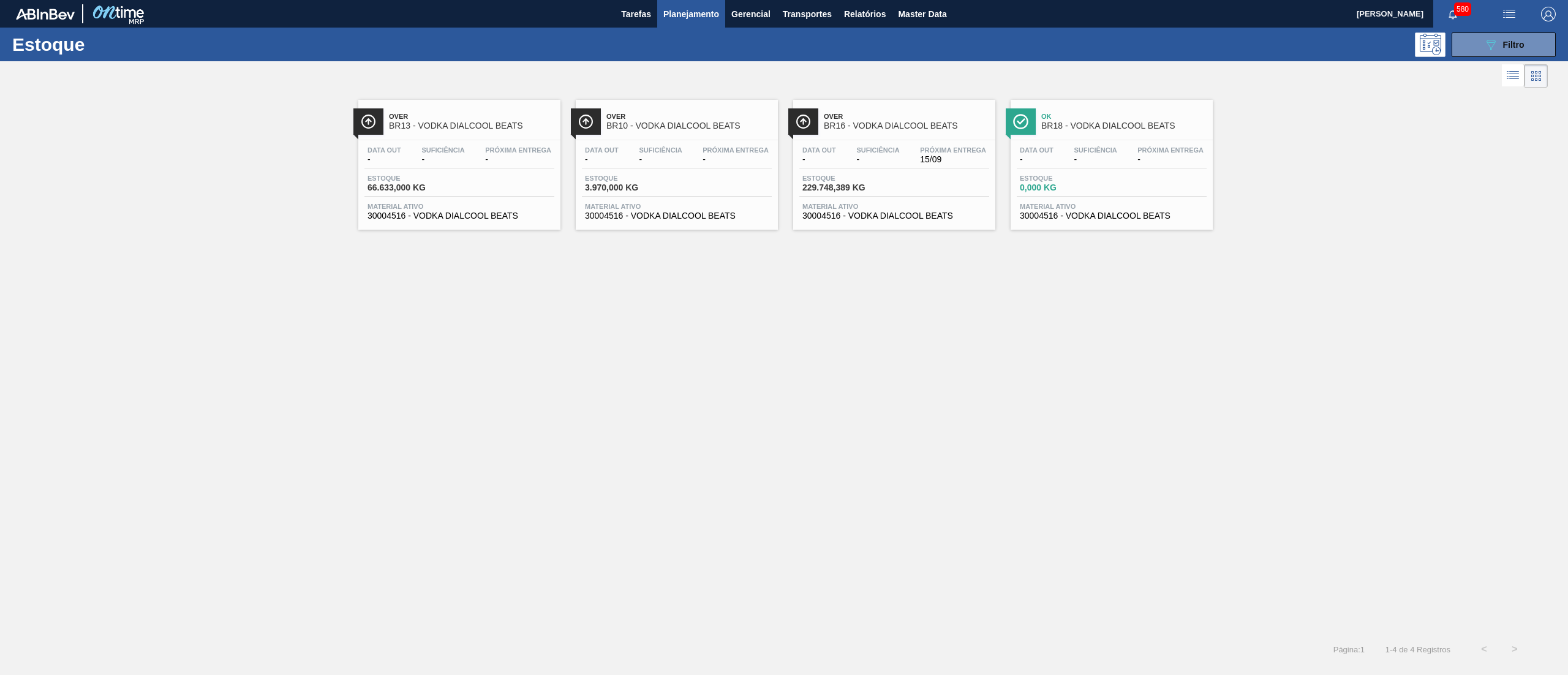
click at [911, 206] on span "Material ativo" at bounding box center [894, 206] width 184 height 8
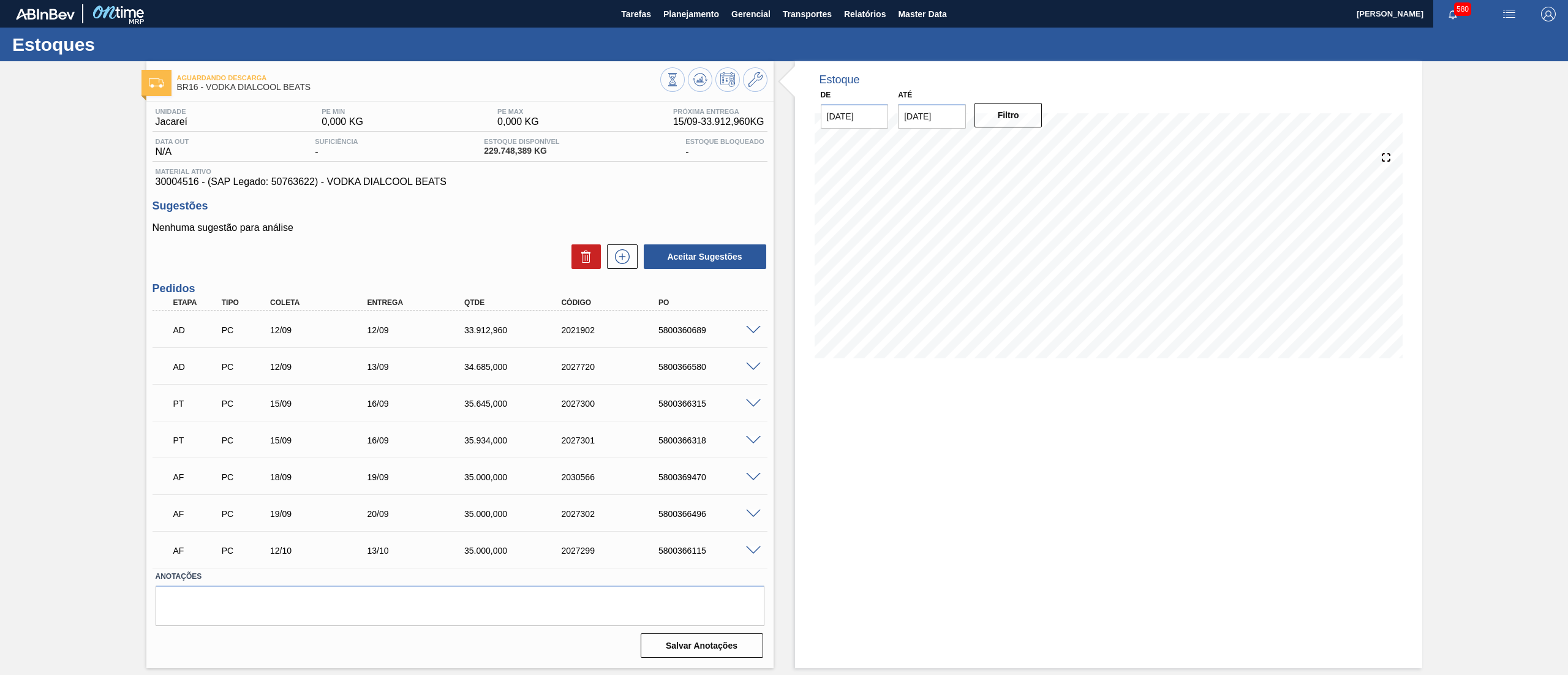
click at [753, 552] on span at bounding box center [753, 551] width 14 height 9
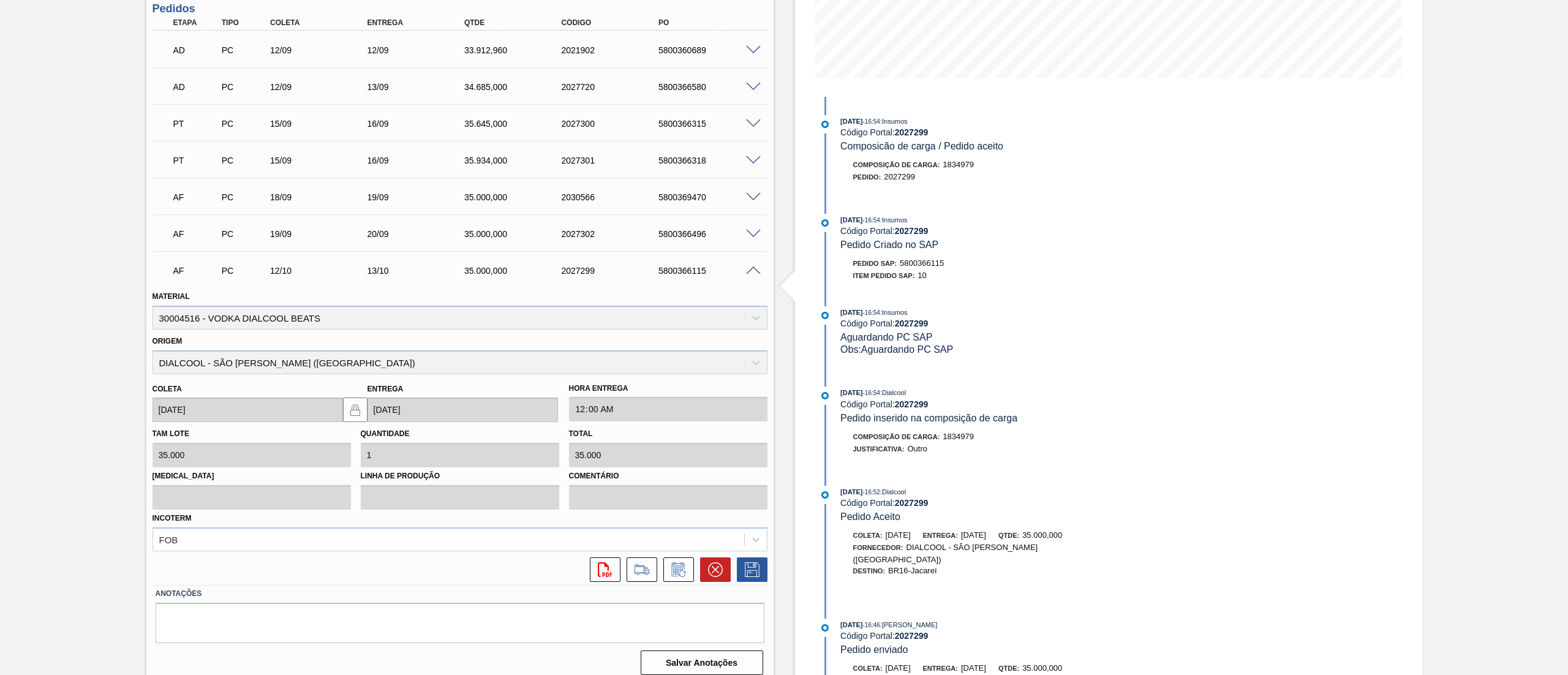
scroll to position [290, 0]
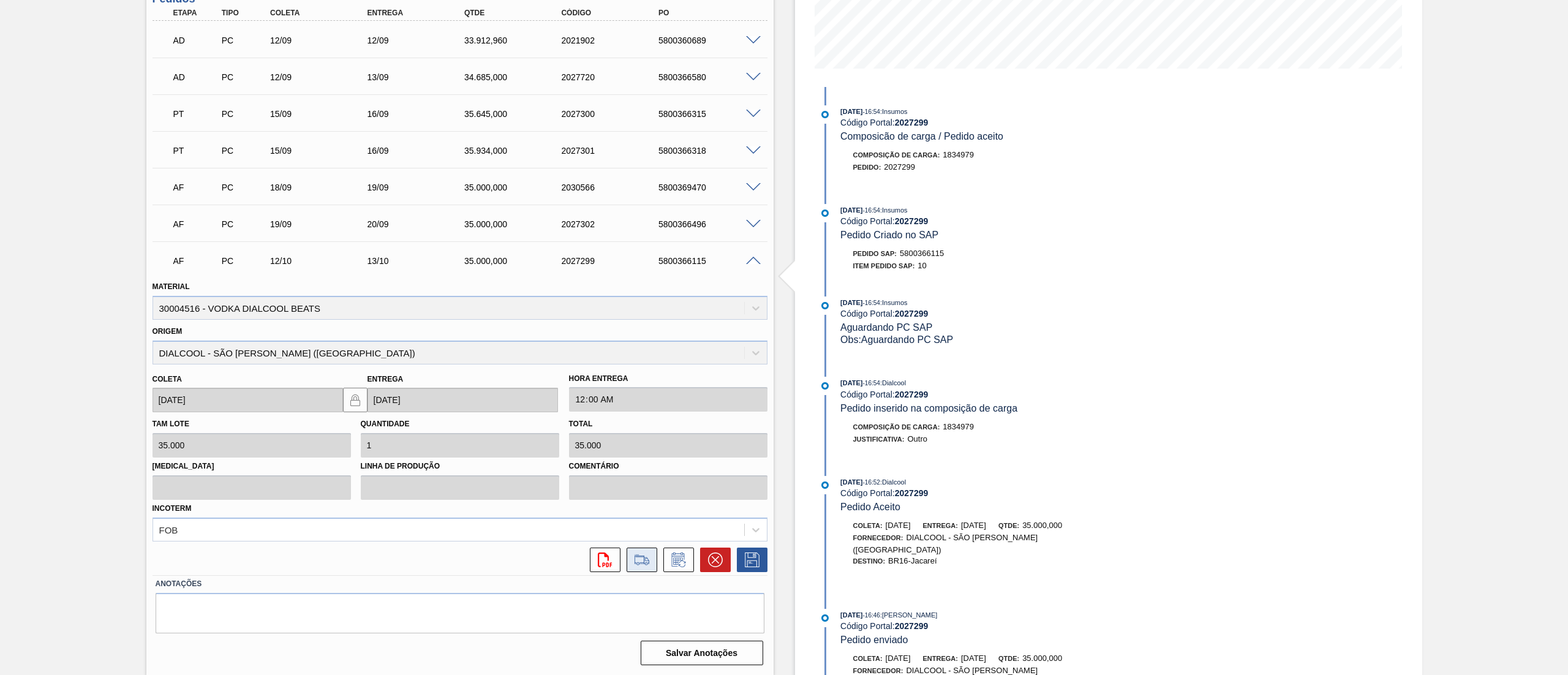
click at [644, 562] on icon at bounding box center [642, 564] width 11 height 3
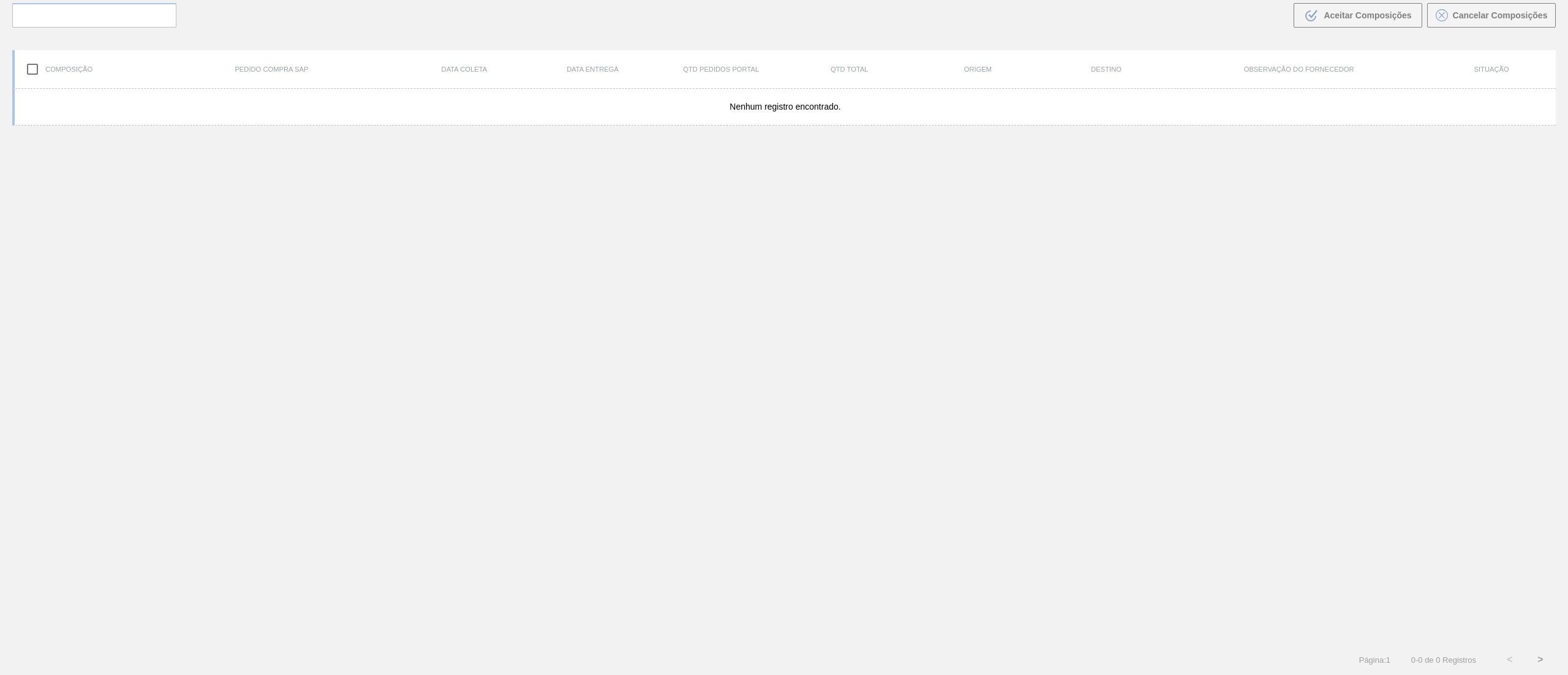
scroll to position [88, 0]
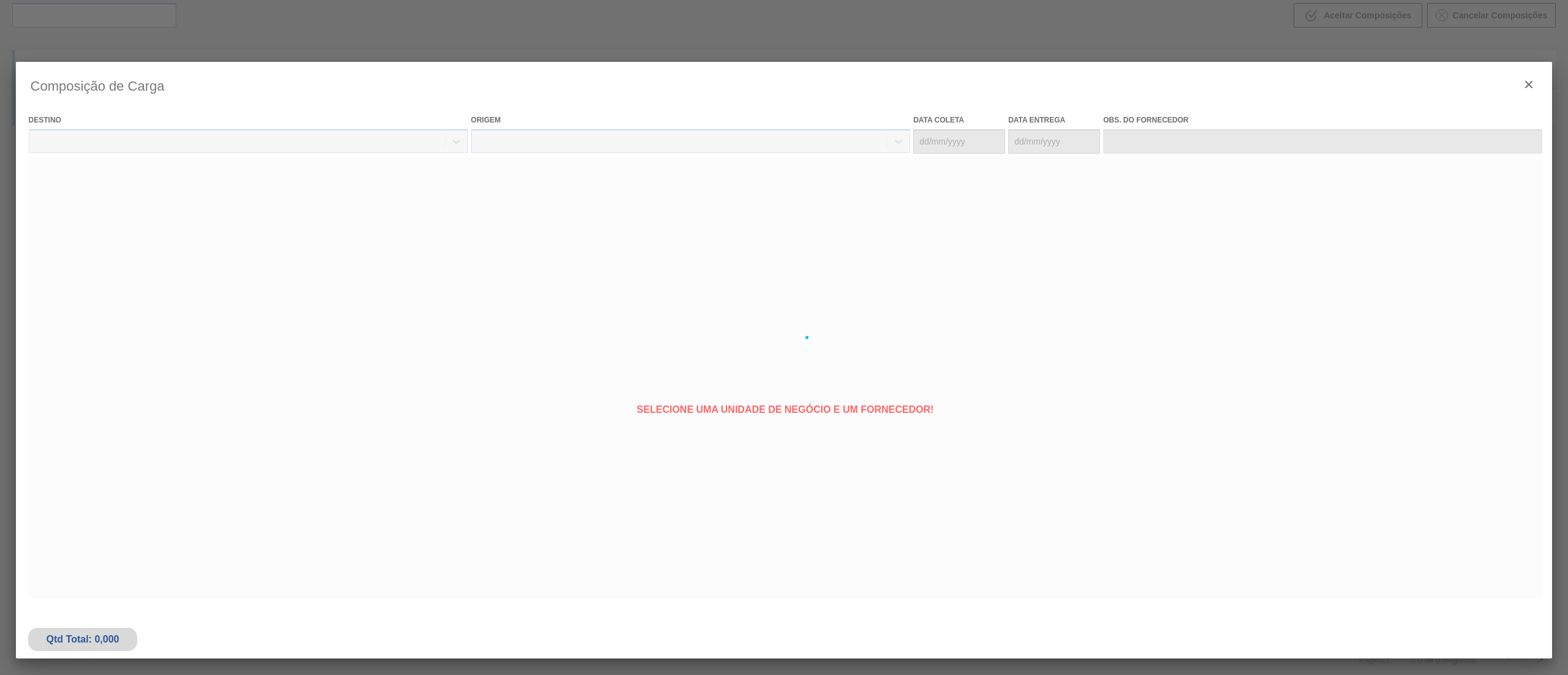
type coleta "[DATE]"
type entrega "[DATE]"
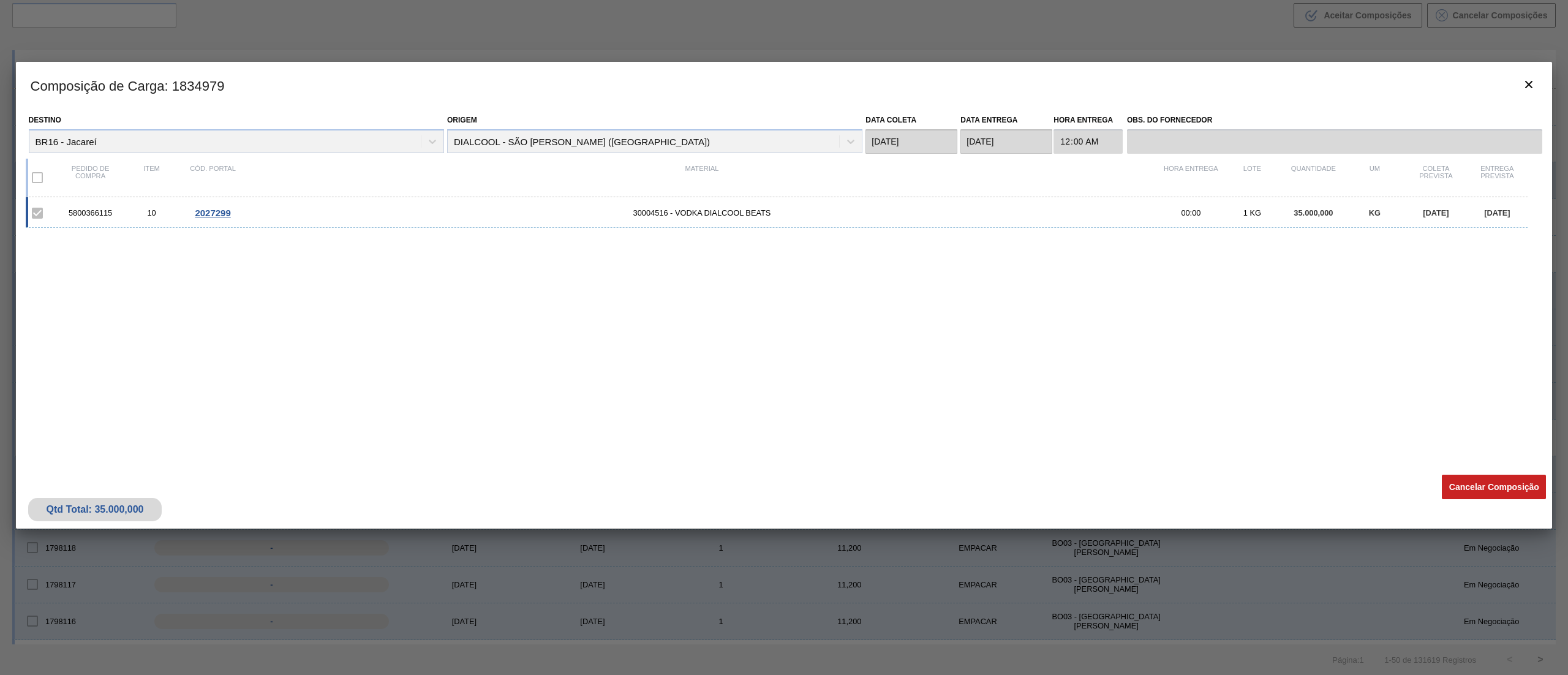
click at [1465, 483] on button "Cancelar Composição" at bounding box center [1494, 487] width 104 height 25
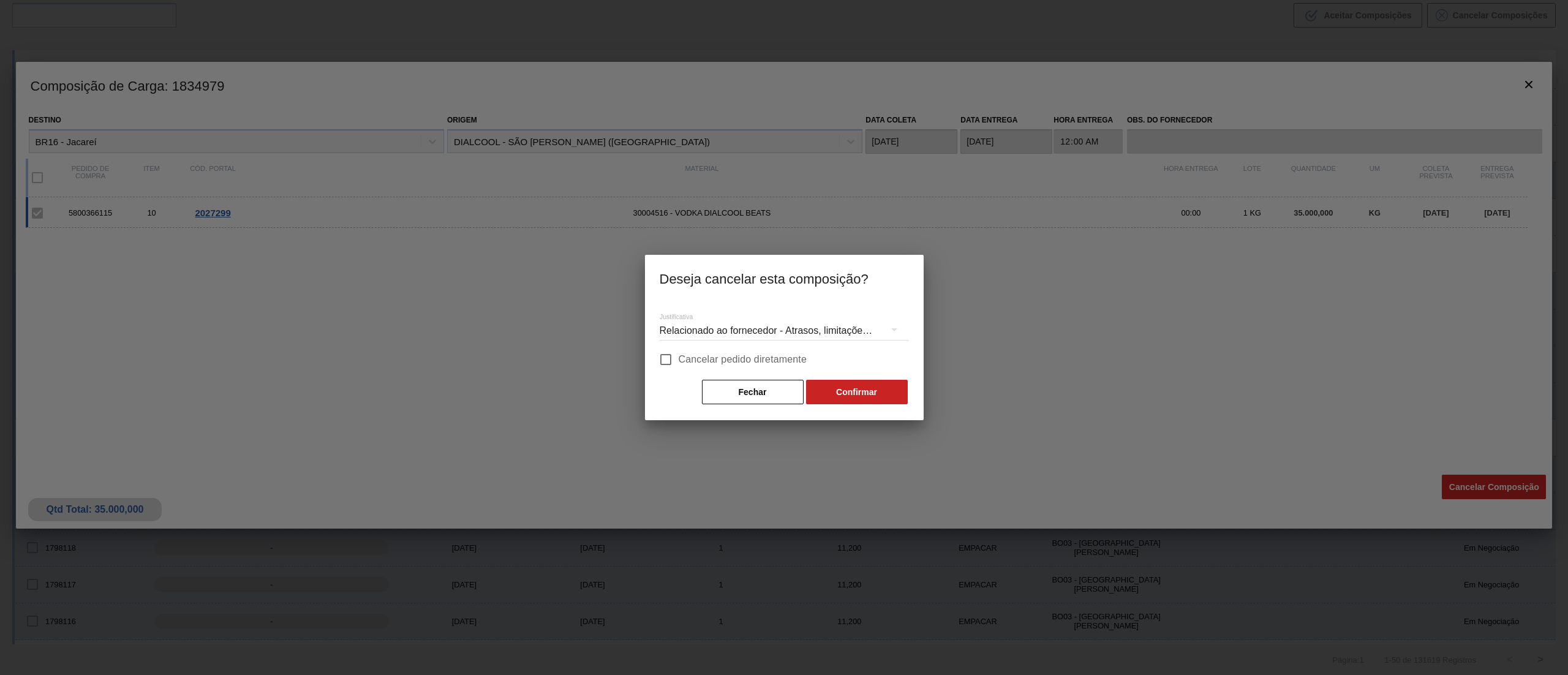
click at [803, 318] on div "Relacionado ao fornecedor - Atrasos, limitações de capacidade, etc." at bounding box center [784, 331] width 249 height 35
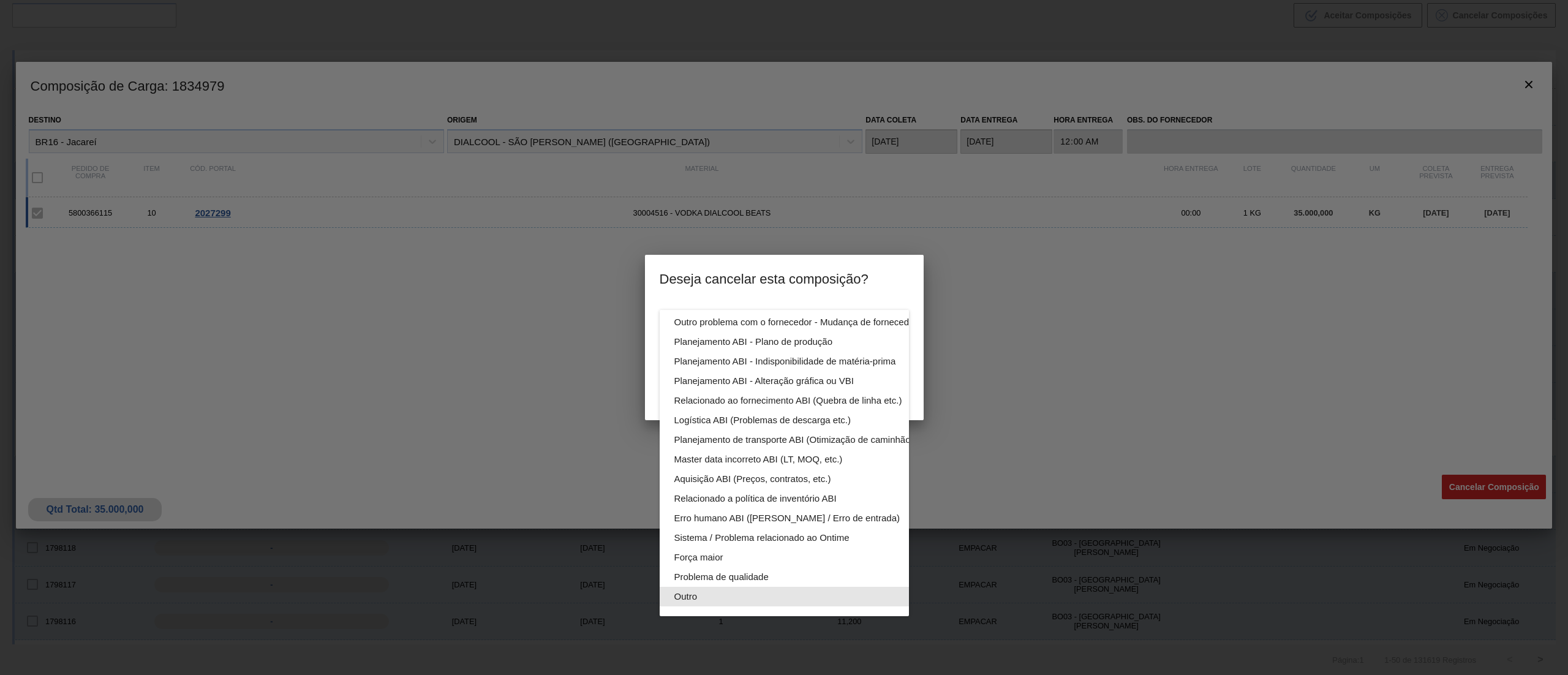
click at [725, 587] on div "Outro" at bounding box center [813, 596] width 277 height 20
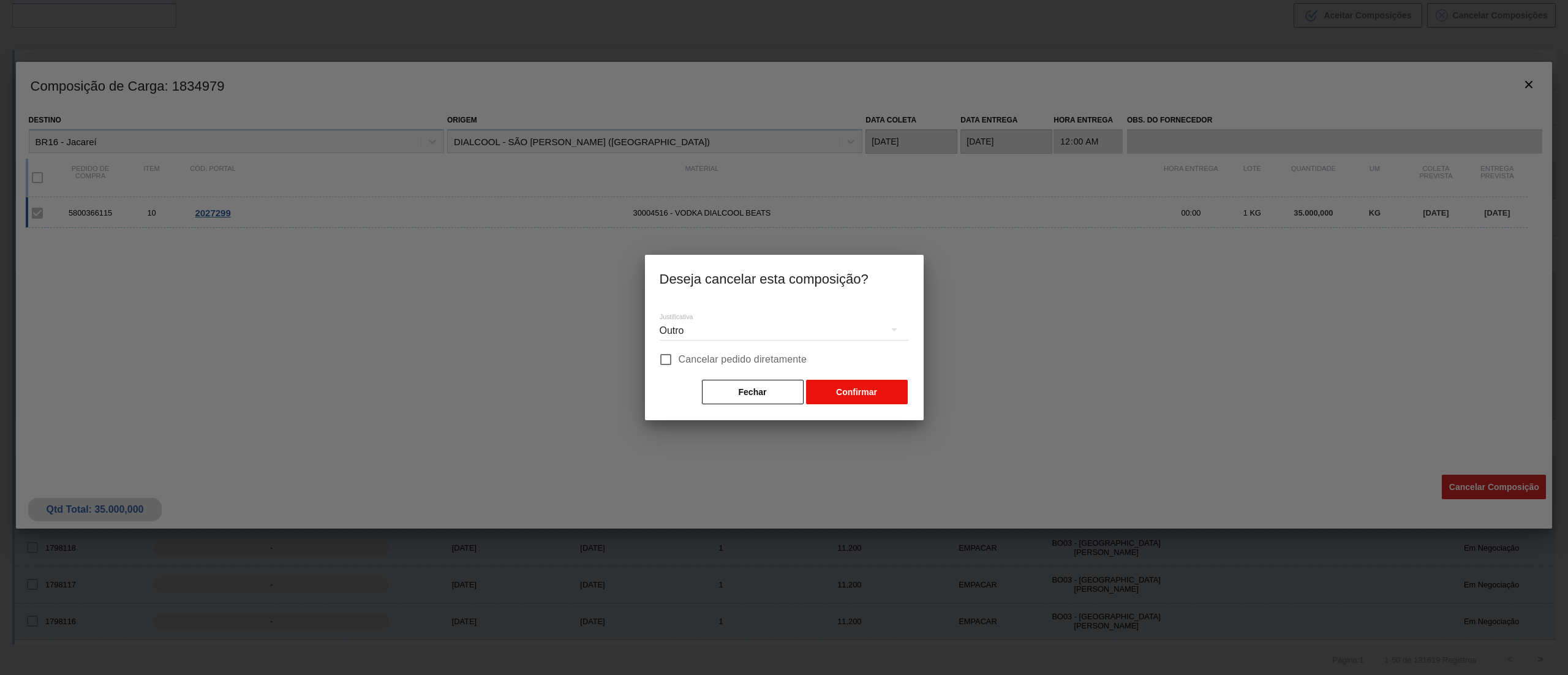
click at [835, 394] on button "Confirmar" at bounding box center [857, 392] width 102 height 25
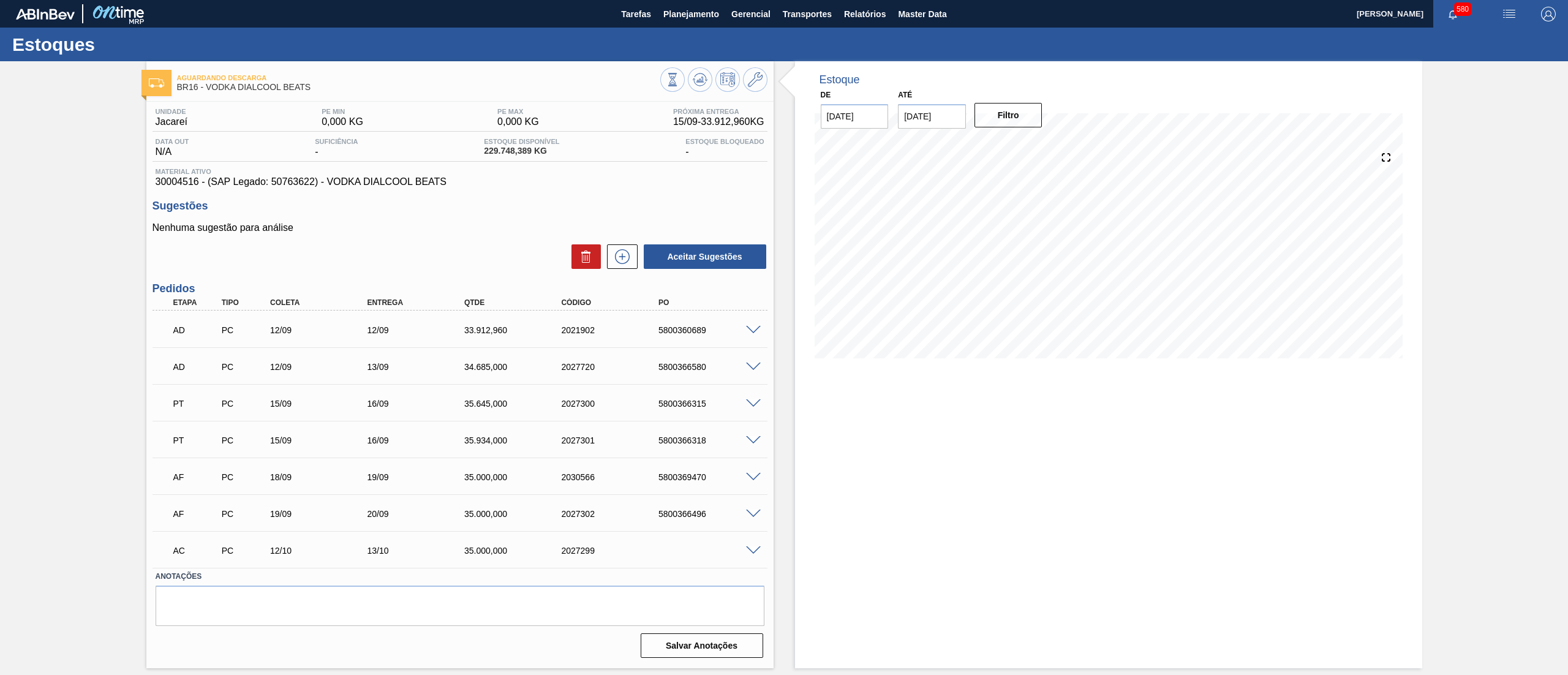
click at [748, 553] on span at bounding box center [753, 551] width 14 height 9
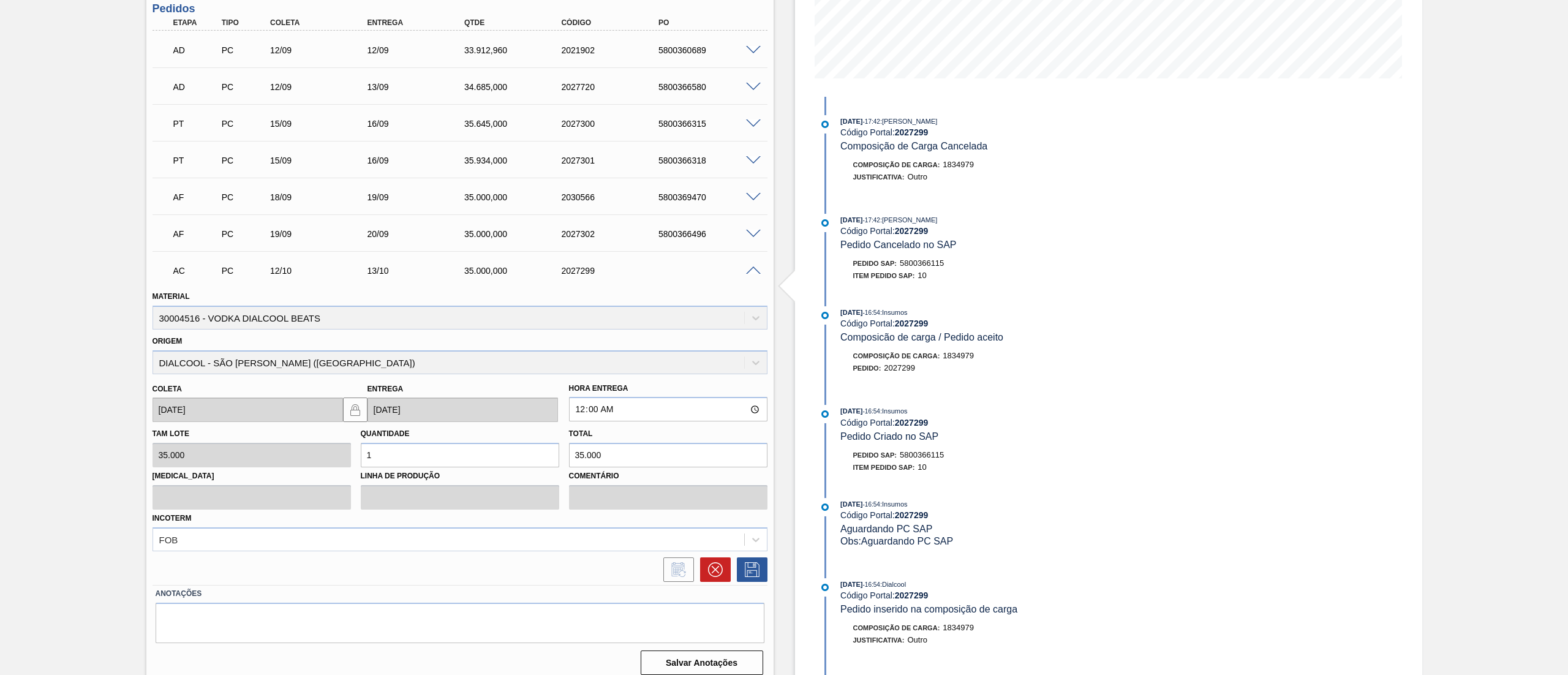
scroll to position [290, 0]
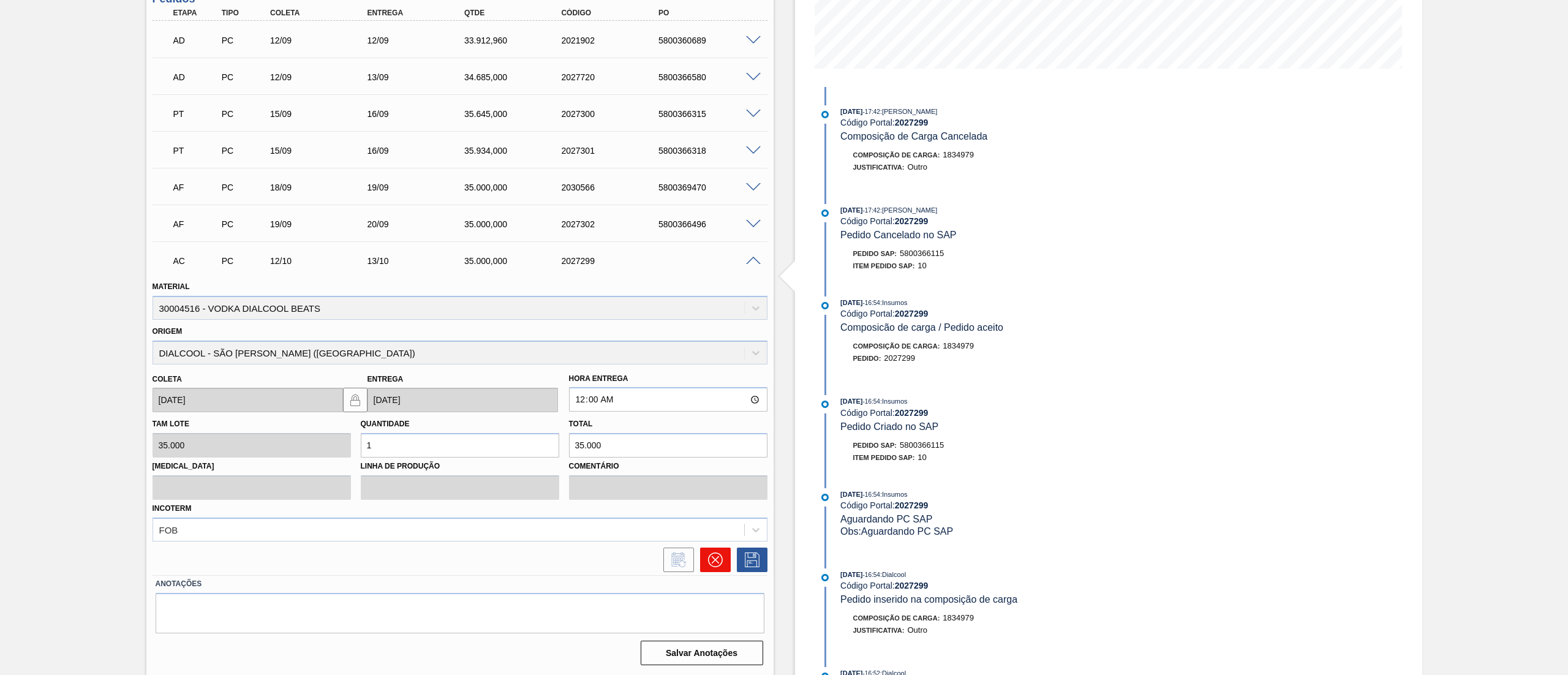
click at [723, 561] on button at bounding box center [715, 559] width 31 height 25
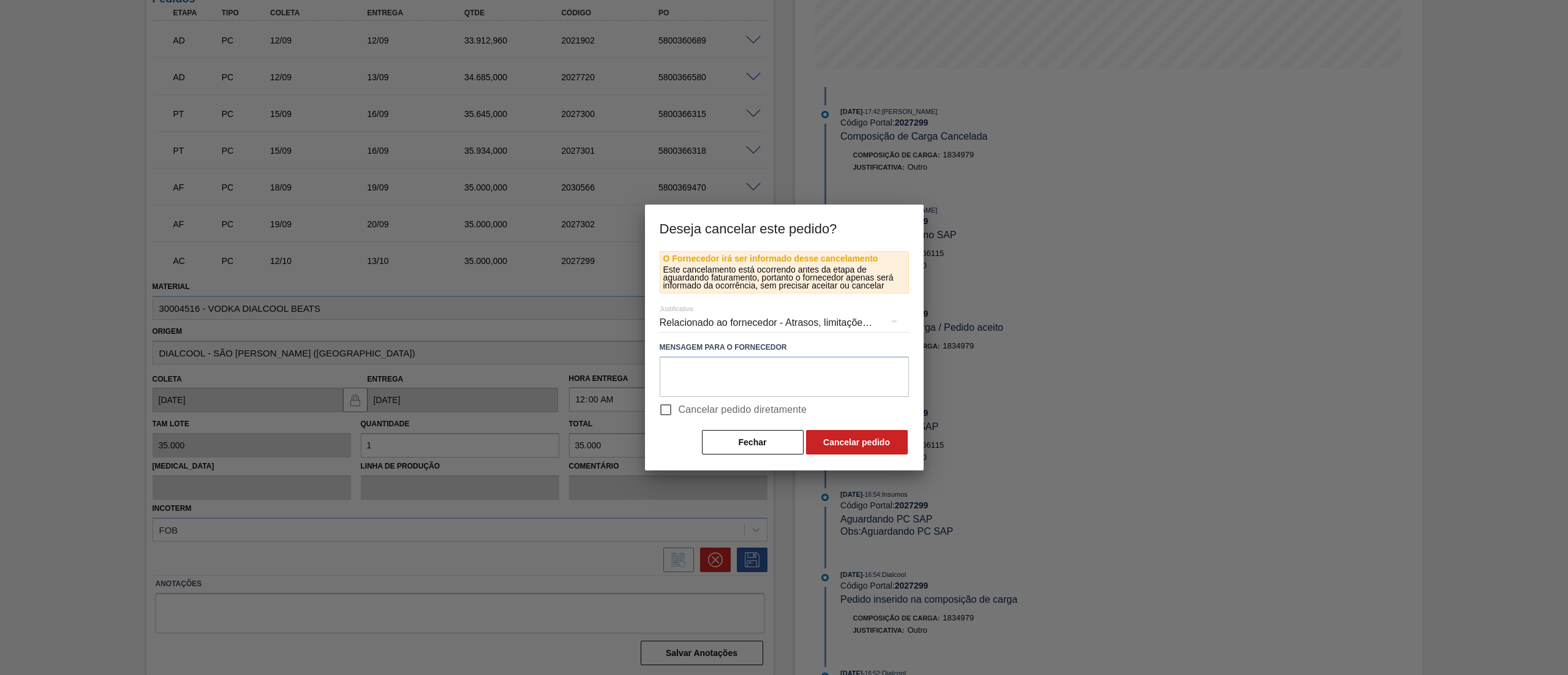
click at [740, 320] on div "Relacionado ao fornecedor - Atrasos, limitações de capacidade, etc." at bounding box center [784, 323] width 249 height 35
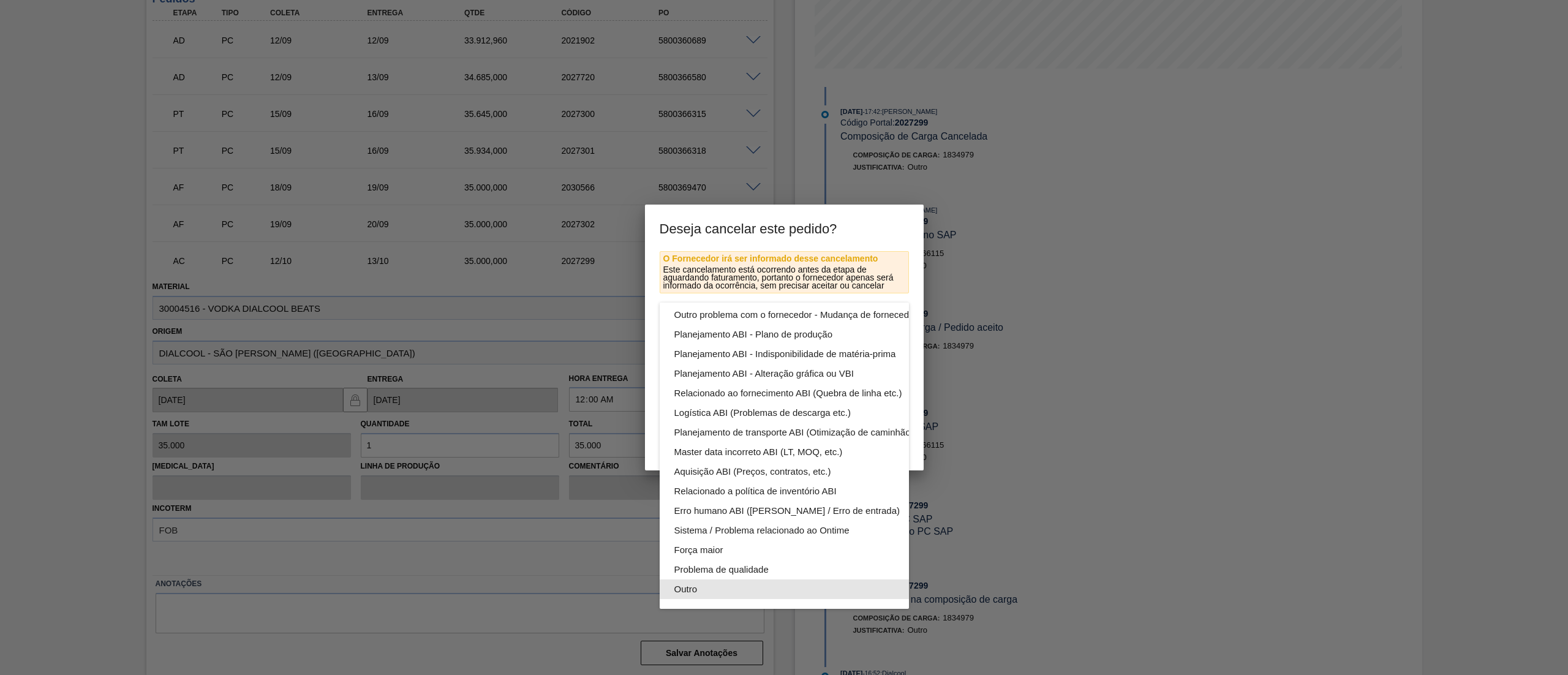
click at [731, 579] on div "Outro" at bounding box center [813, 589] width 277 height 20
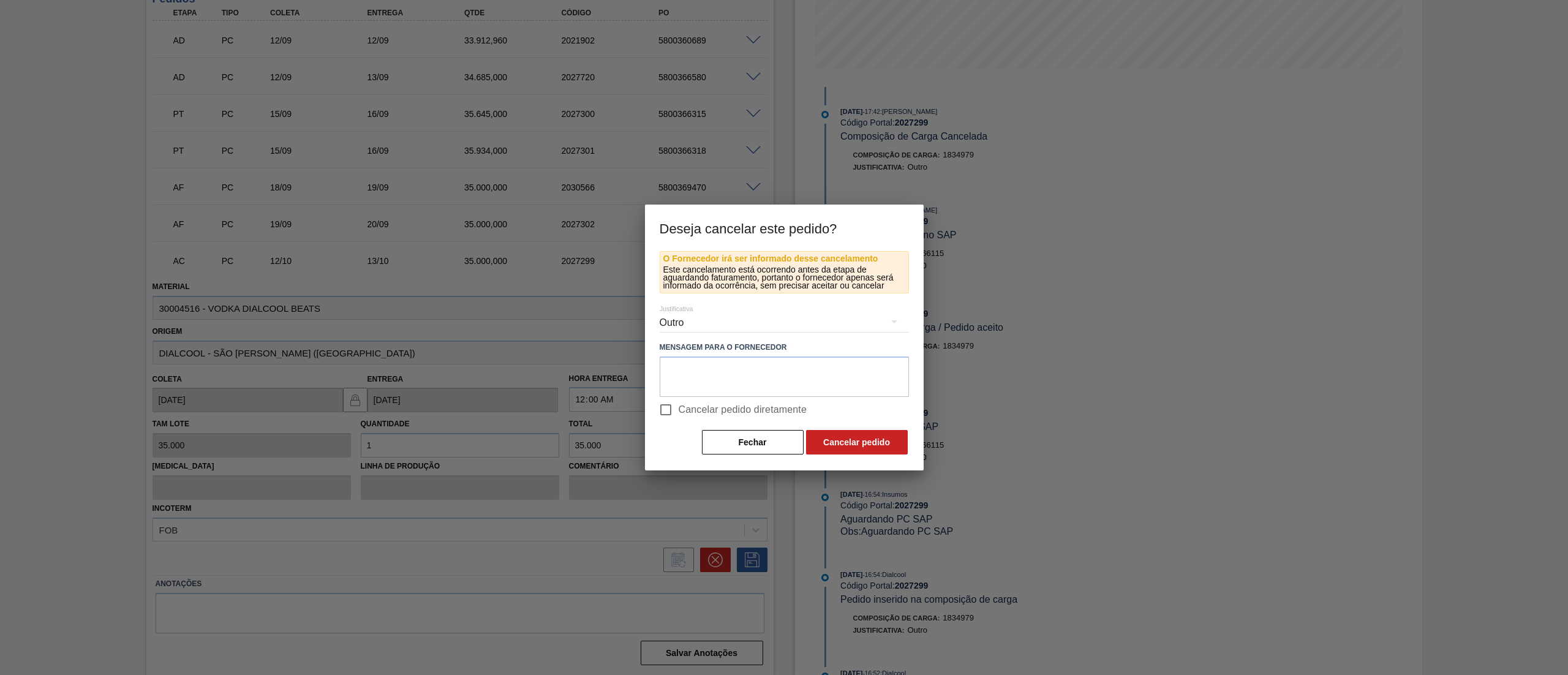
scroll to position [84, 0]
click at [868, 447] on button "Cancelar pedido" at bounding box center [857, 442] width 102 height 25
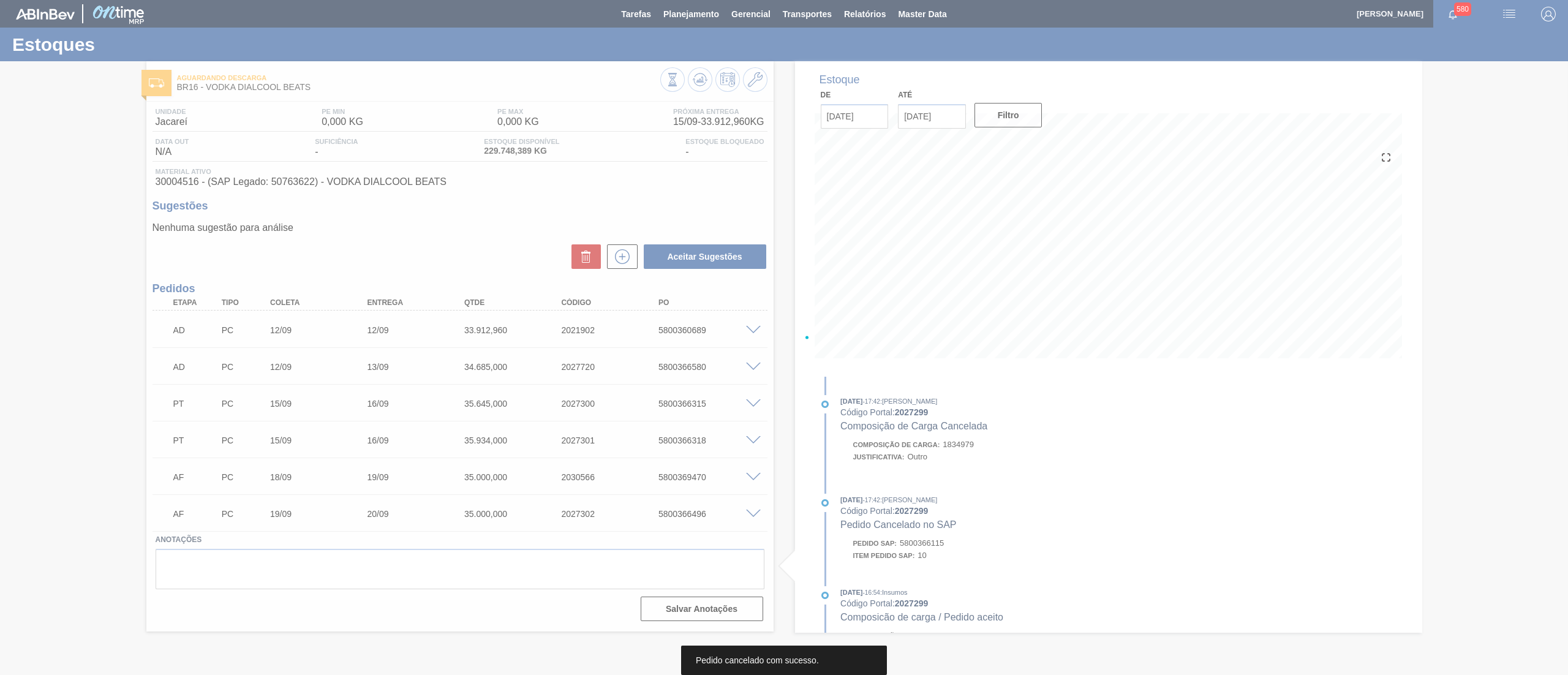
scroll to position [0, 0]
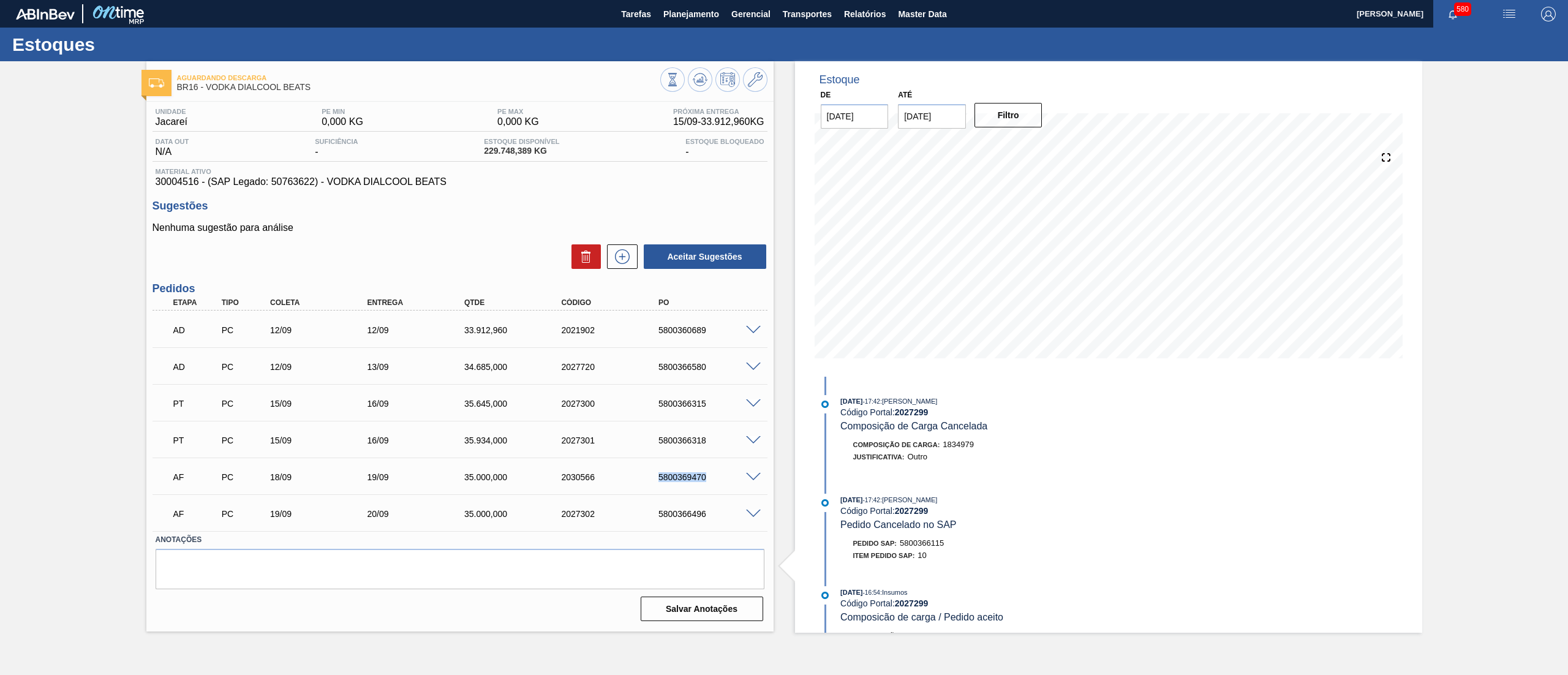
drag, startPoint x: 635, startPoint y: 477, endPoint x: 723, endPoint y: 489, distance: 88.8
click at [723, 489] on div "AF PC 18/09 19/09 35.000,000 2030566 5800369470" at bounding box center [460, 476] width 615 height 31
copy div "5800369470"
